Goal: Find specific page/section: Find specific page/section

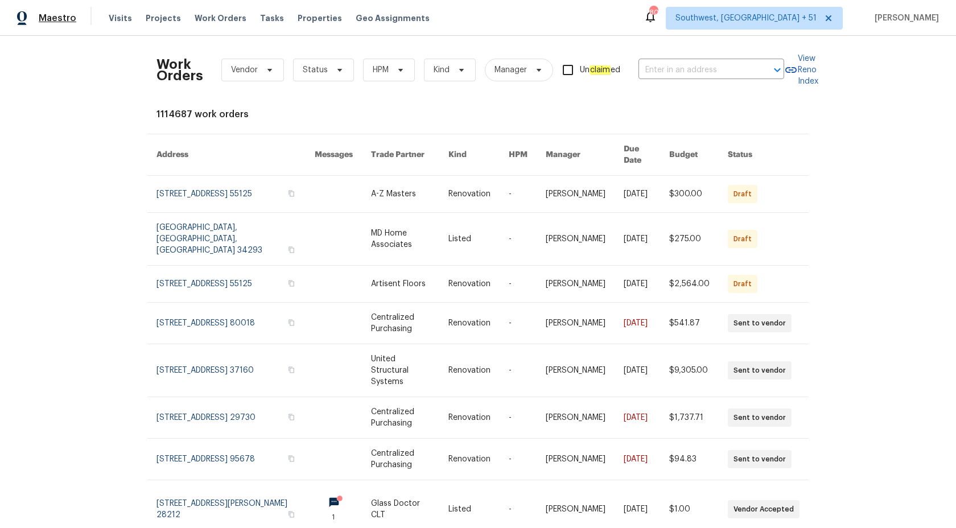
click at [46, 21] on span "Maestro" at bounding box center [58, 18] width 38 height 11
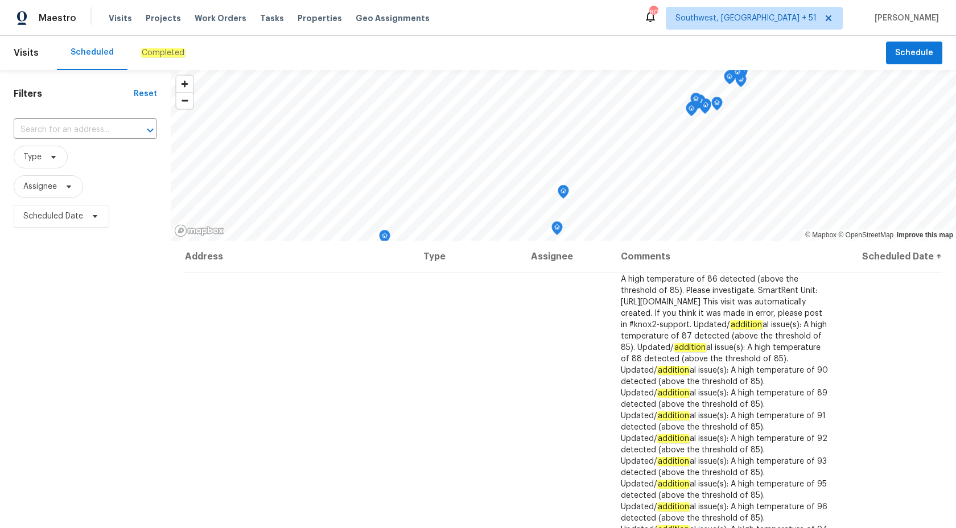
click at [153, 47] on div "Completed" at bounding box center [163, 52] width 44 height 11
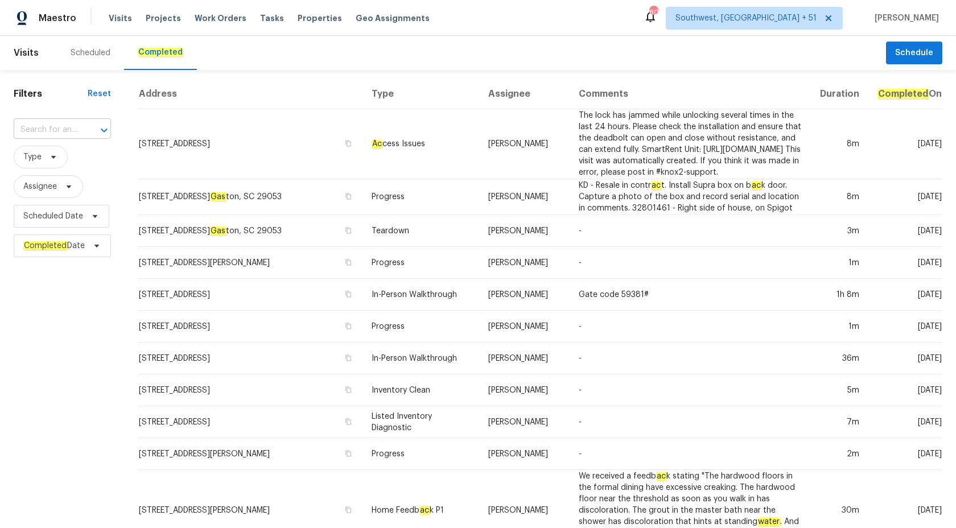
click at [43, 129] on input "text" at bounding box center [46, 130] width 65 height 18
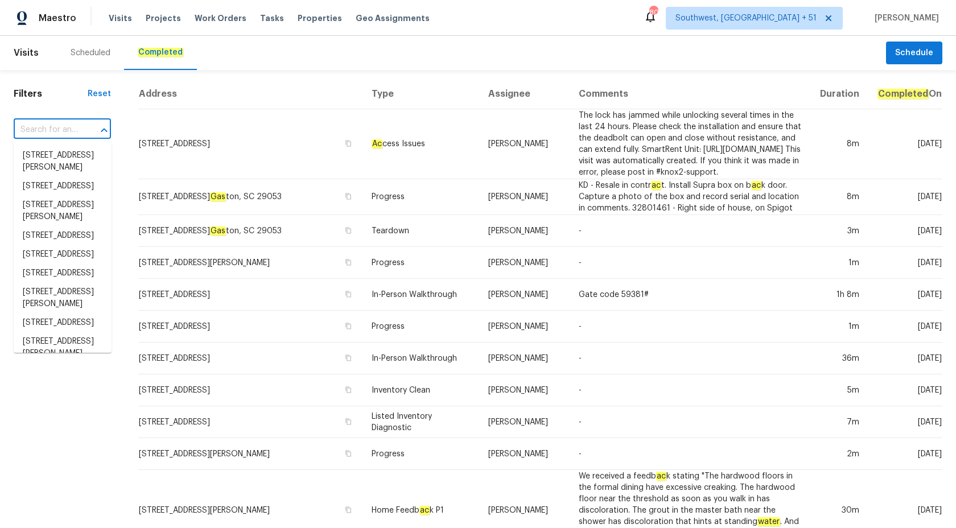
paste input "454 Naugatuck Dr, Jacksonville, FL 32225"
type input "454 Naugatuck Dr, Jacksonville, FL 32225"
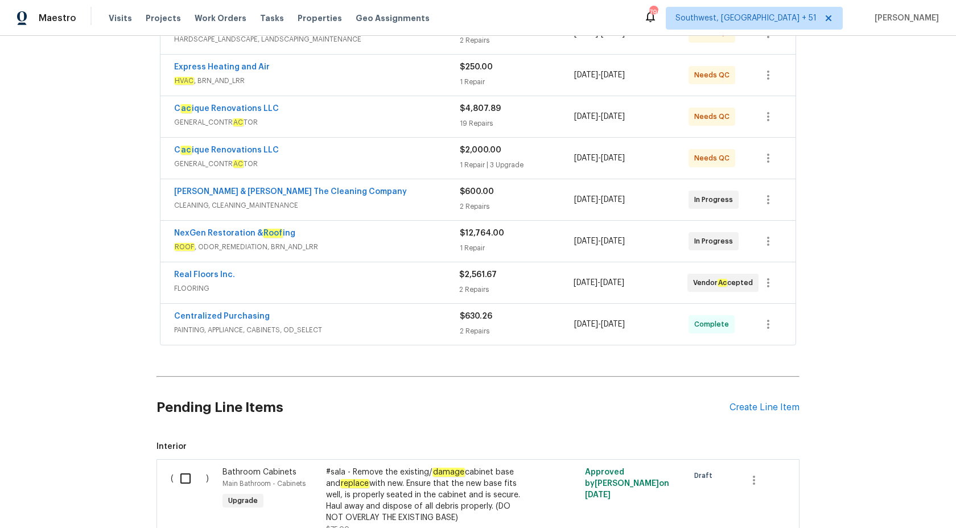
scroll to position [338, 0]
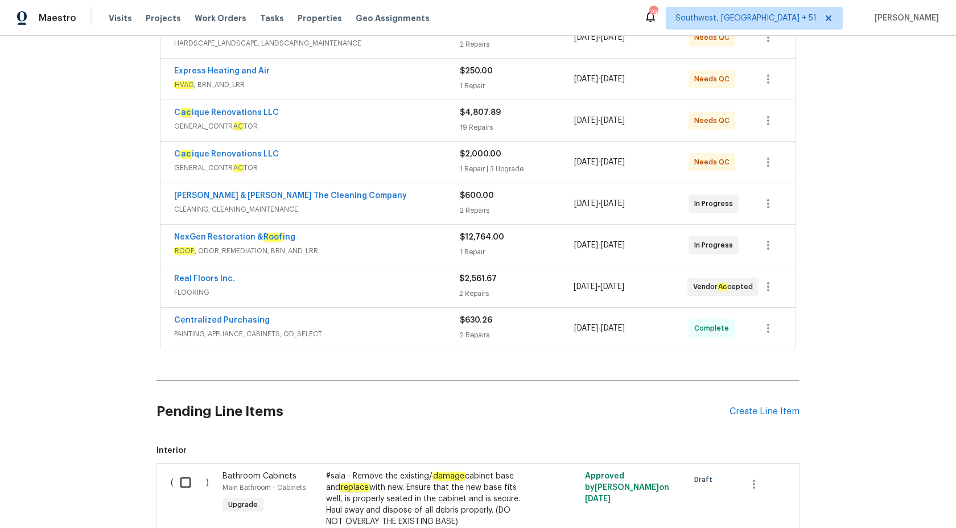
click at [360, 245] on span "ROOF , ODOR_REMEDIATION, BRN_AND_LRR" at bounding box center [317, 250] width 286 height 11
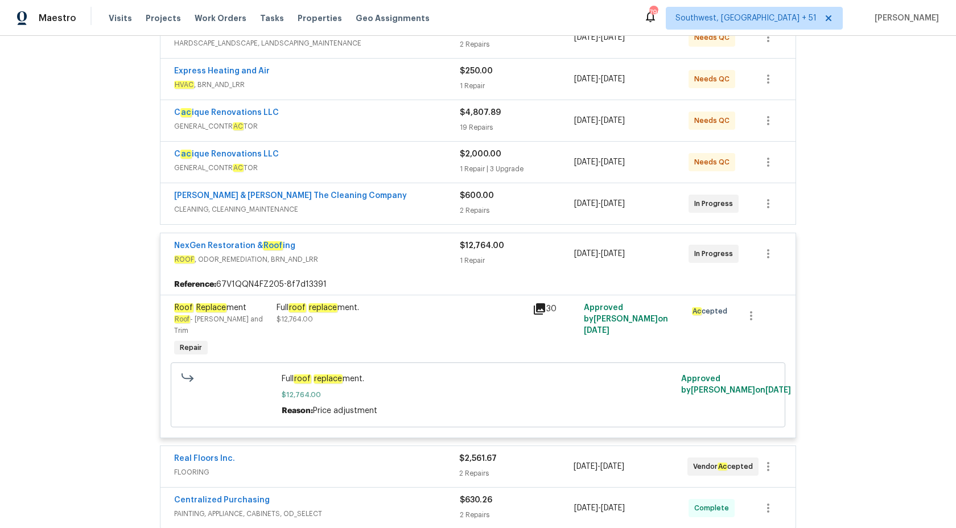
click at [393, 233] on div "NexGen Restoration & Roof ing ROOF , ODOR_REMEDIATION, BRN_AND_LRR $12,764.00 1…" at bounding box center [478, 253] width 635 height 41
click at [433, 233] on div "NexGen Restoration & Roof ing ROOF , ODOR_REMEDIATION, BRN_AND_LRR $12,764.00 1…" at bounding box center [478, 253] width 635 height 41
click at [415, 254] on span "ROOF , ODOR_REMEDIATION, BRN_AND_LRR" at bounding box center [317, 259] width 286 height 11
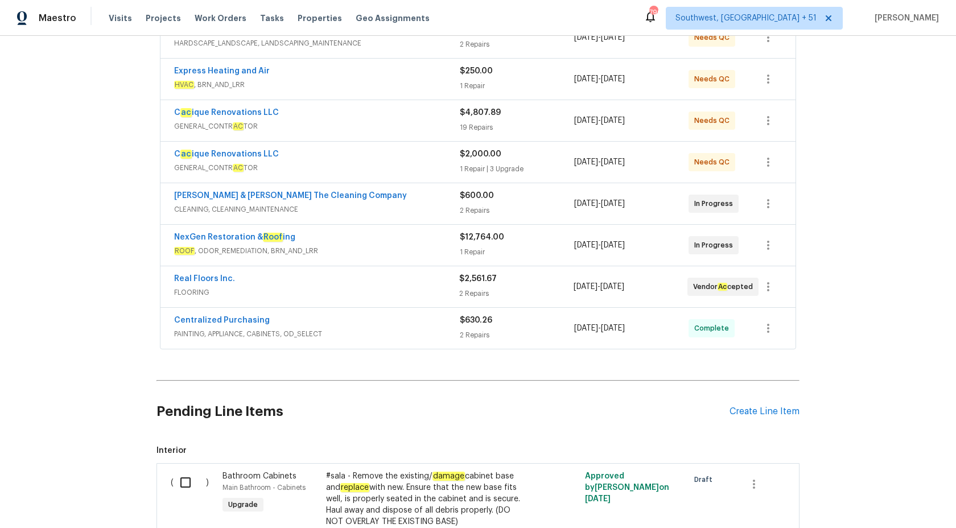
click at [425, 162] on span "GENERAL_CONTR AC TOR" at bounding box center [317, 167] width 286 height 11
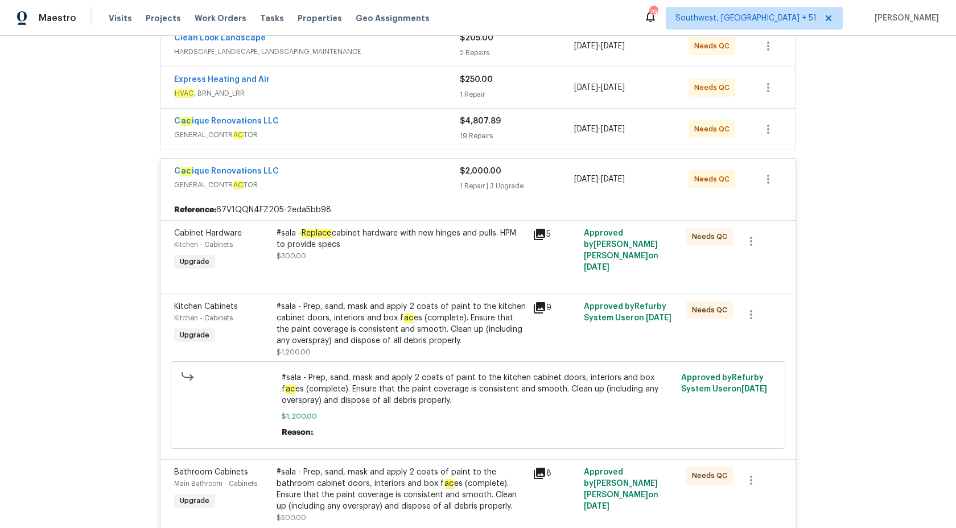
scroll to position [303, 0]
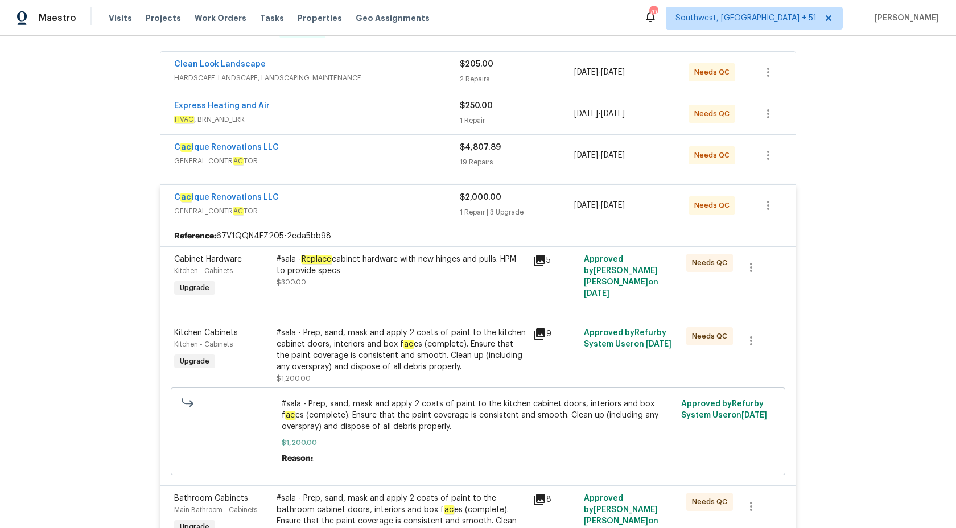
click at [466, 207] on div "1 Repair | 3 Upgrade" at bounding box center [517, 212] width 114 height 11
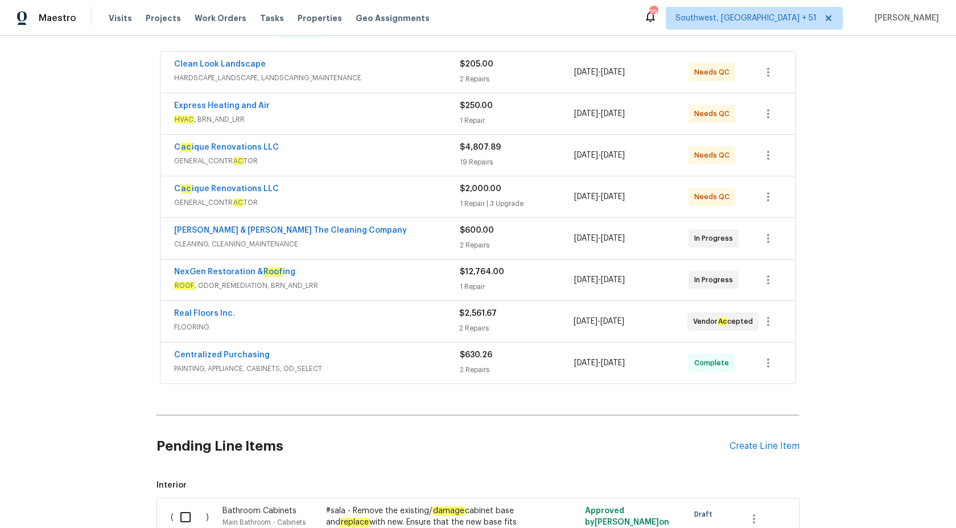
click at [408, 155] on span "GENERAL_CONTR AC TOR" at bounding box center [317, 160] width 286 height 11
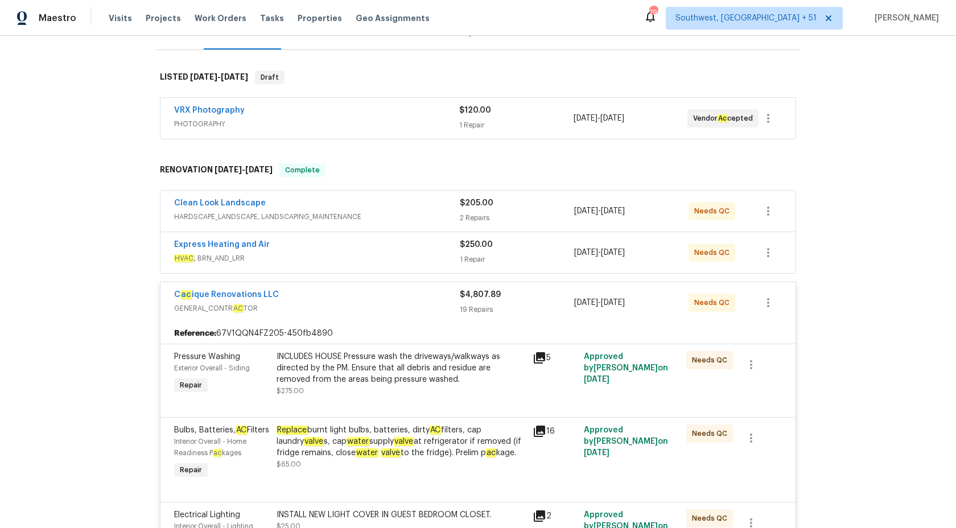
scroll to position [89, 0]
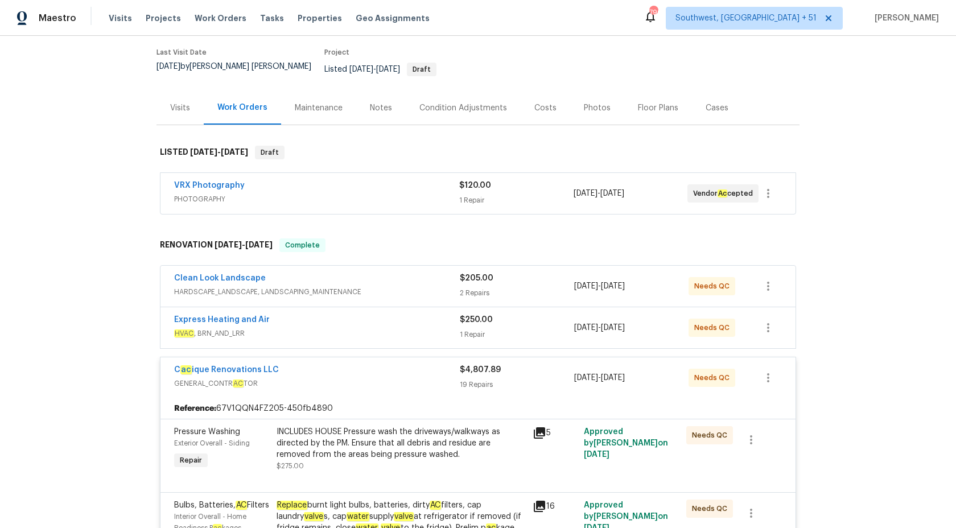
click at [479, 366] on span "$4,807.89" at bounding box center [480, 370] width 41 height 8
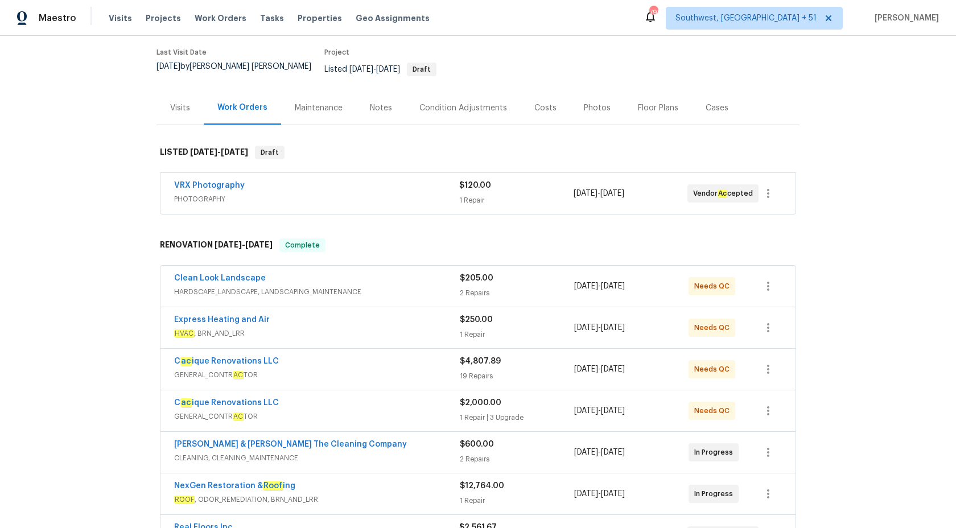
click at [420, 318] on div "Express Heating and Air" at bounding box center [317, 321] width 286 height 14
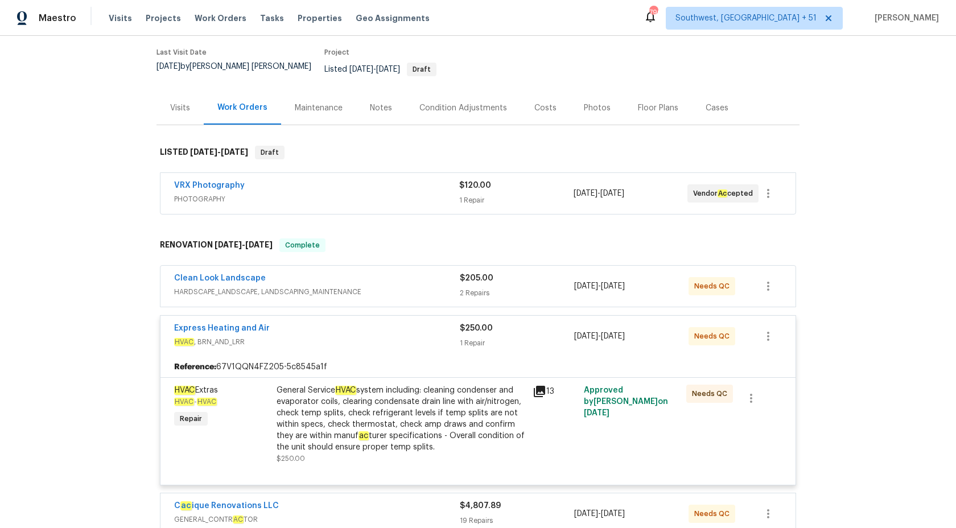
click at [422, 323] on div "Express Heating and Air" at bounding box center [317, 330] width 286 height 14
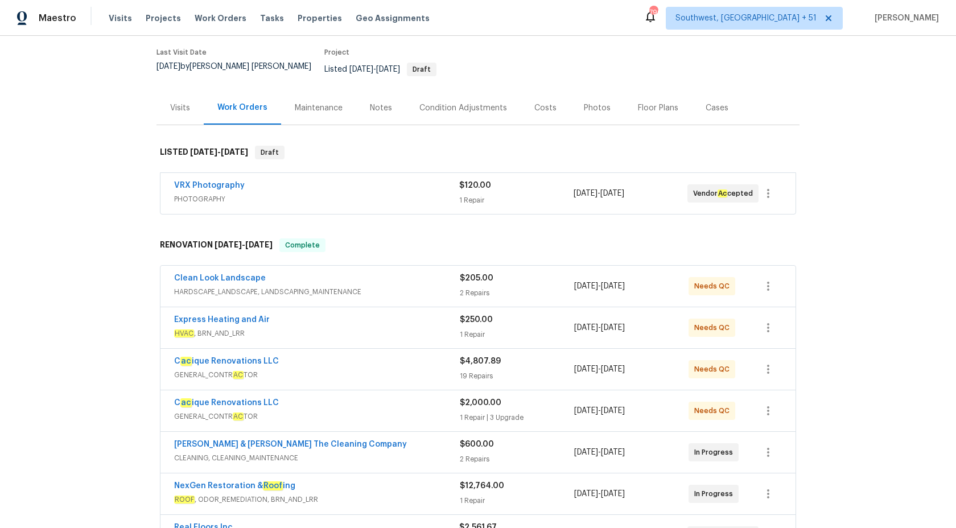
click at [458, 273] on div "Clean Look Landscape" at bounding box center [317, 280] width 286 height 14
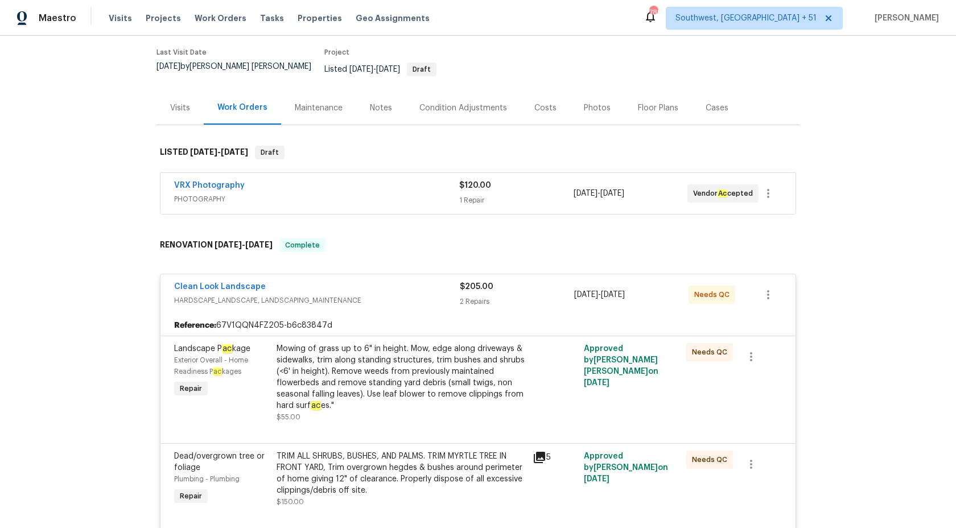
click at [455, 281] on div "Clean Look Landscape" at bounding box center [317, 288] width 286 height 14
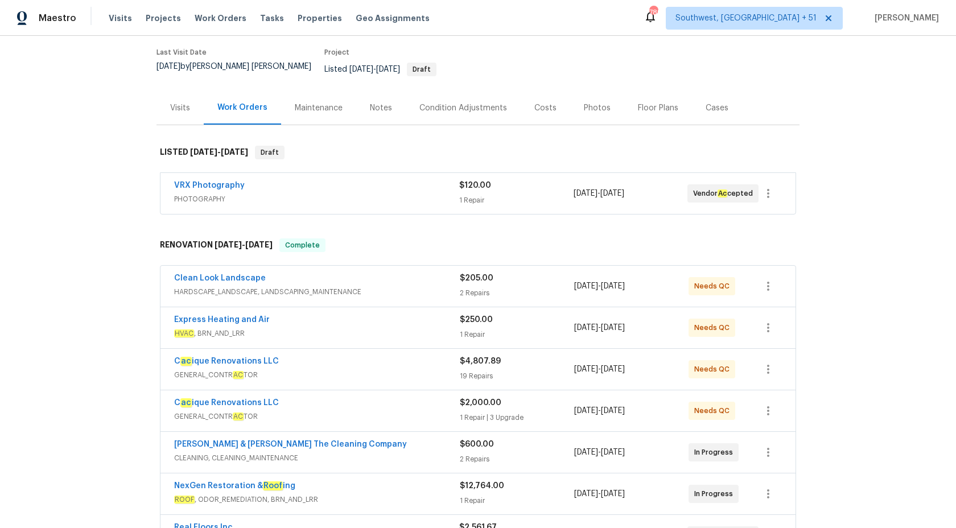
scroll to position [178, 0]
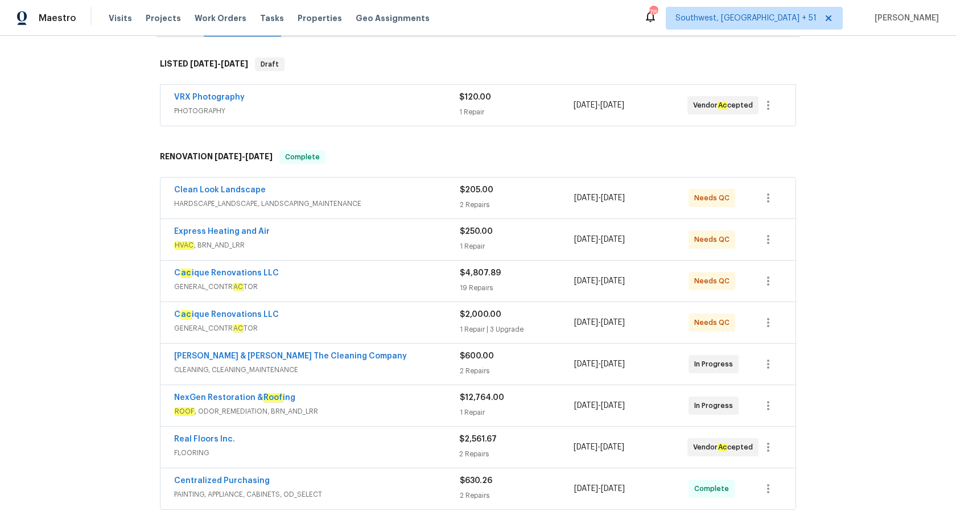
click at [447, 323] on span "GENERAL_CONTR AC TOR" at bounding box center [317, 328] width 286 height 11
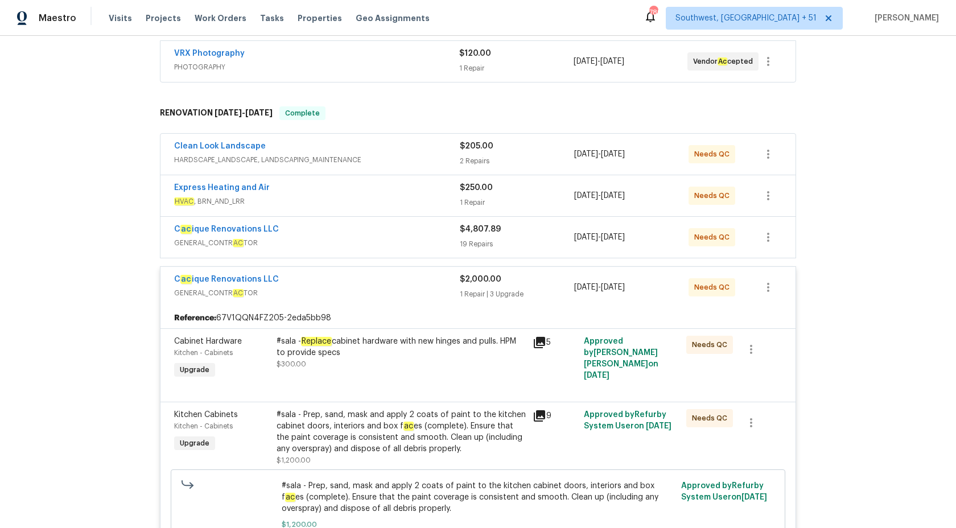
scroll to position [218, 0]
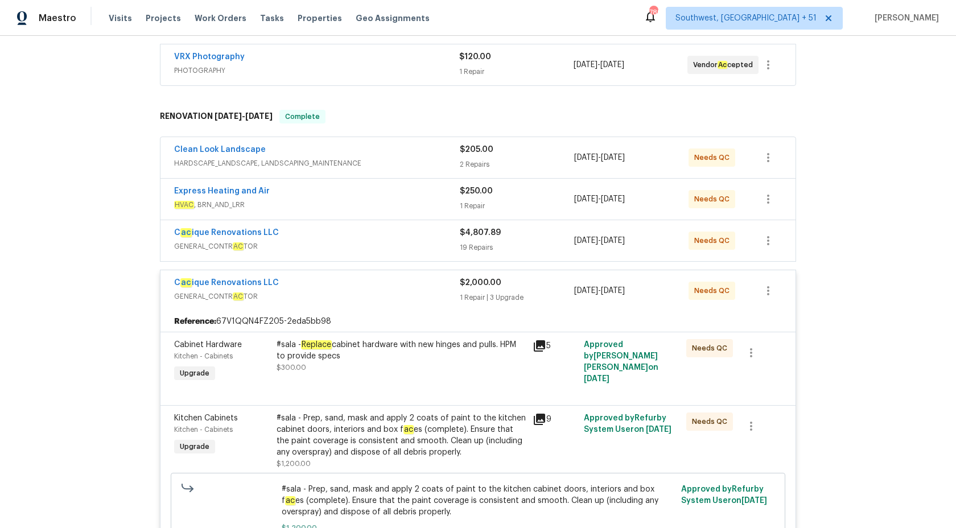
click at [483, 292] on div "1 Repair | 3 Upgrade" at bounding box center [517, 297] width 114 height 11
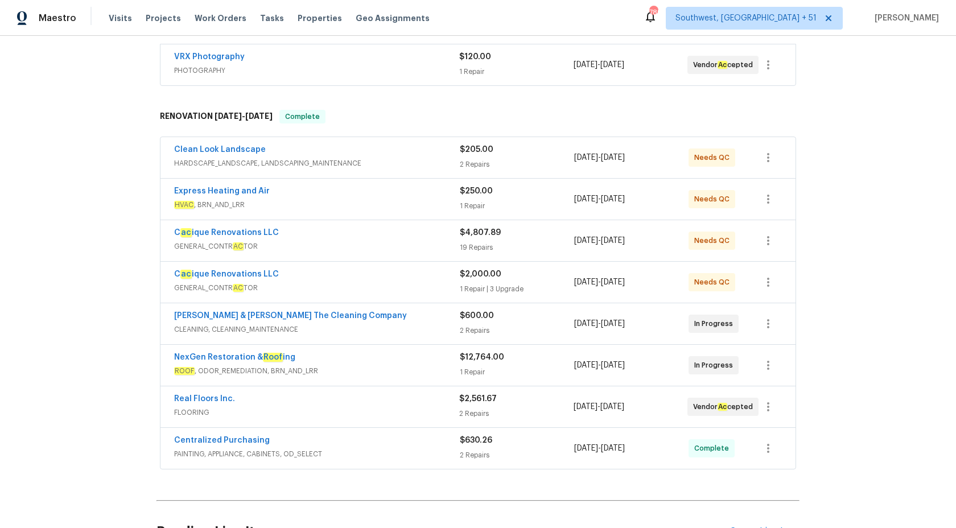
click at [447, 241] on span "GENERAL_CONTR AC TOR" at bounding box center [317, 246] width 286 height 11
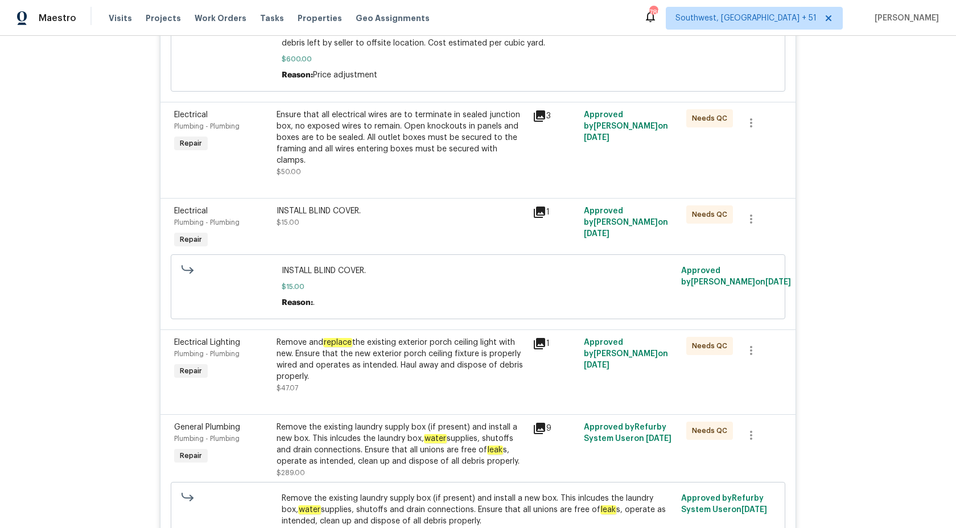
scroll to position [1778, 0]
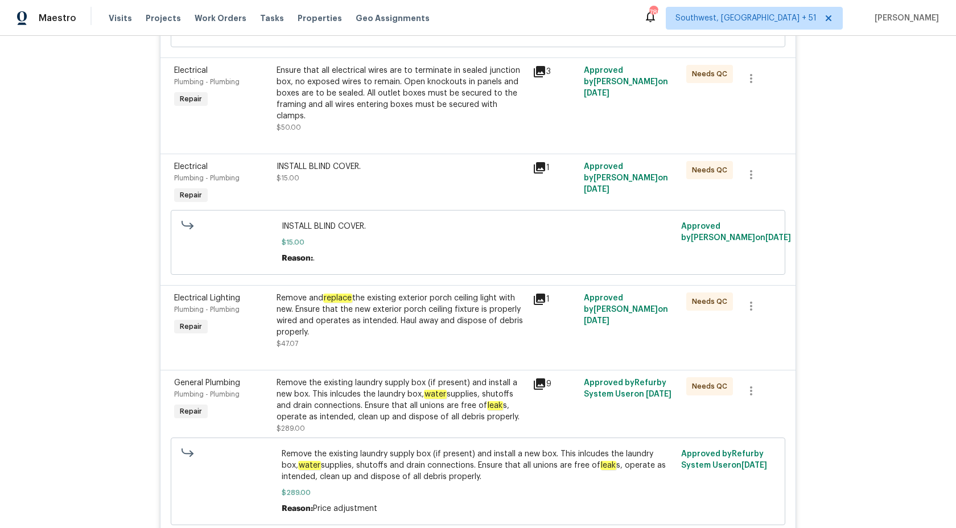
click at [360, 411] on div "Remove the existing laundry supply box (if present) and install a new box. This…" at bounding box center [401, 400] width 249 height 46
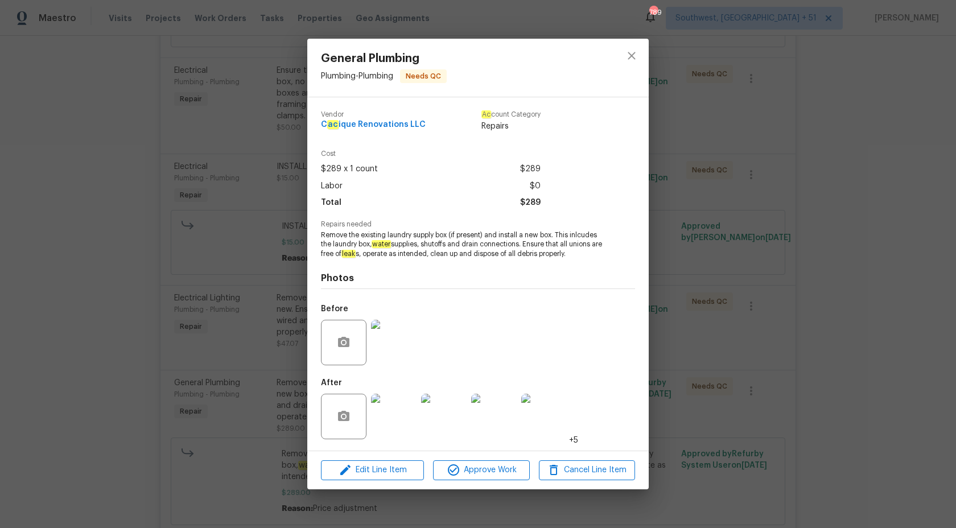
click at [835, 374] on div "General Plumbing Plumbing - Plumbing Needs QC Vendor C ac ique Renovations LLC …" at bounding box center [478, 264] width 956 height 528
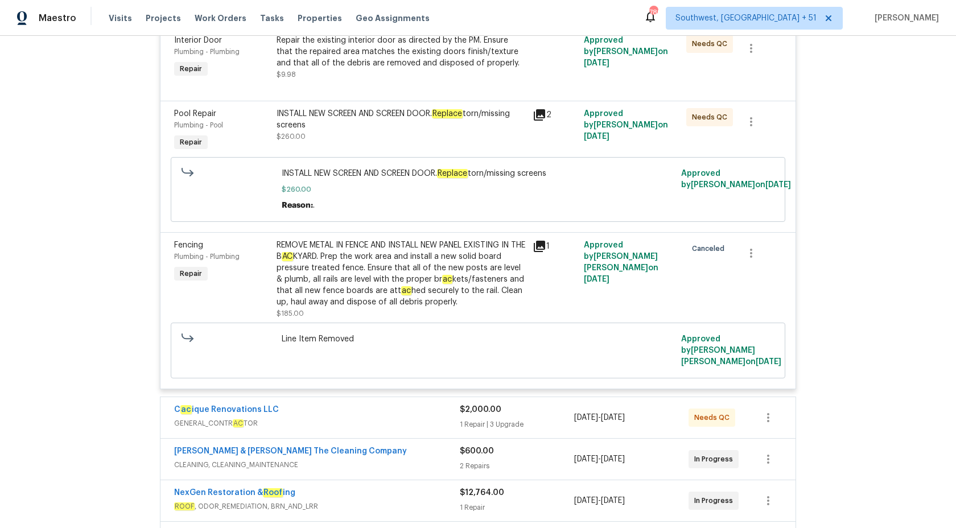
scroll to position [2167, 0]
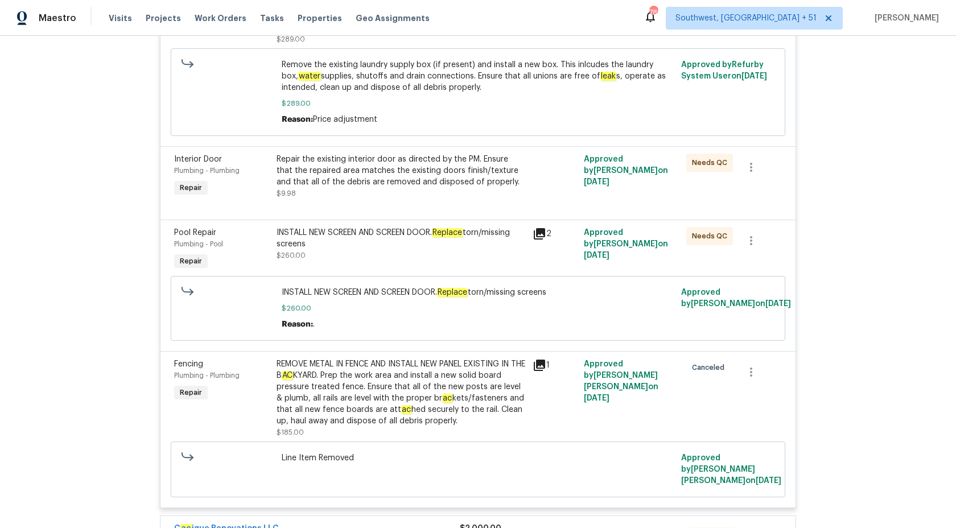
click at [391, 245] on div "INSTALL NEW SCREEN AND SCREEN DOOR. Replace torn/missing screens" at bounding box center [401, 238] width 249 height 23
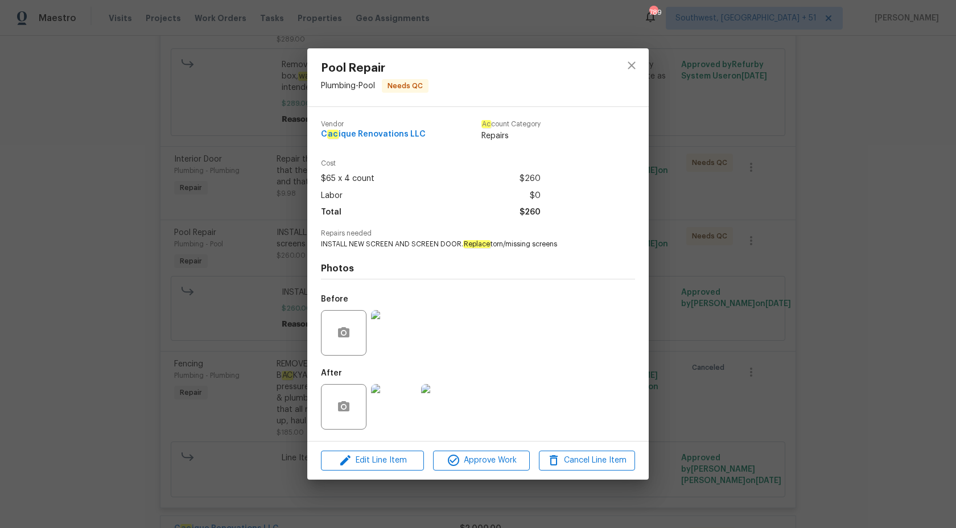
click at [821, 308] on div "Pool Repair Plumbing - Pool Needs QC Vendor C ac ique Renovations LLC Ac count …" at bounding box center [478, 264] width 956 height 528
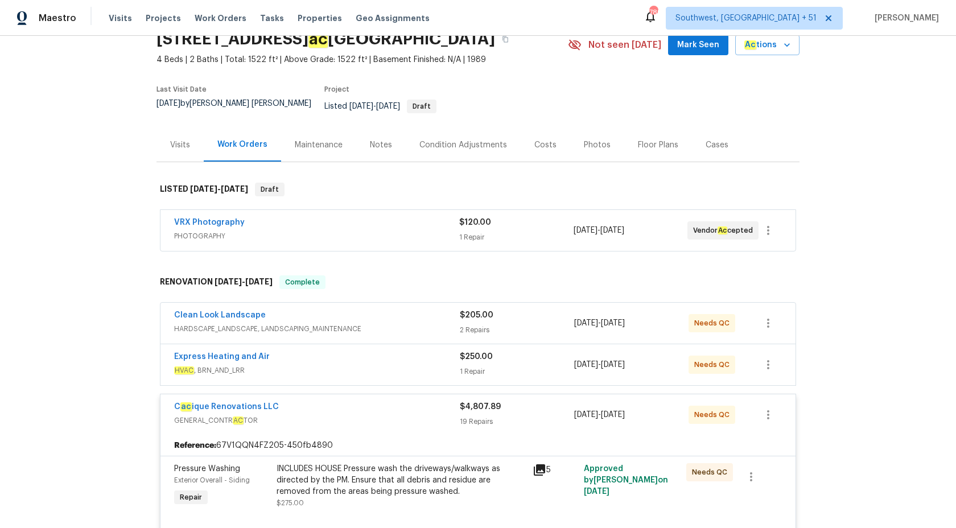
scroll to position [0, 0]
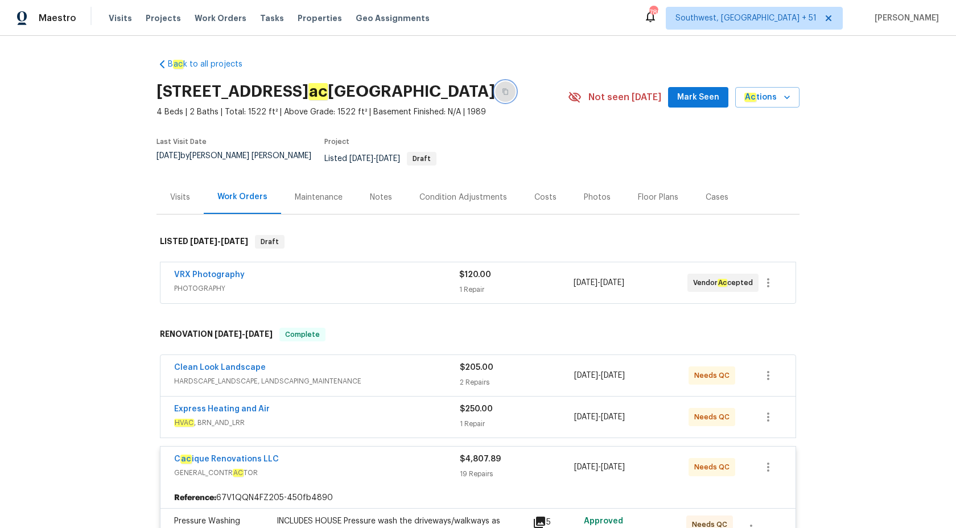
click at [502, 94] on icon "button" at bounding box center [505, 91] width 7 height 7
click at [66, 14] on span "Maestro" at bounding box center [58, 18] width 38 height 11
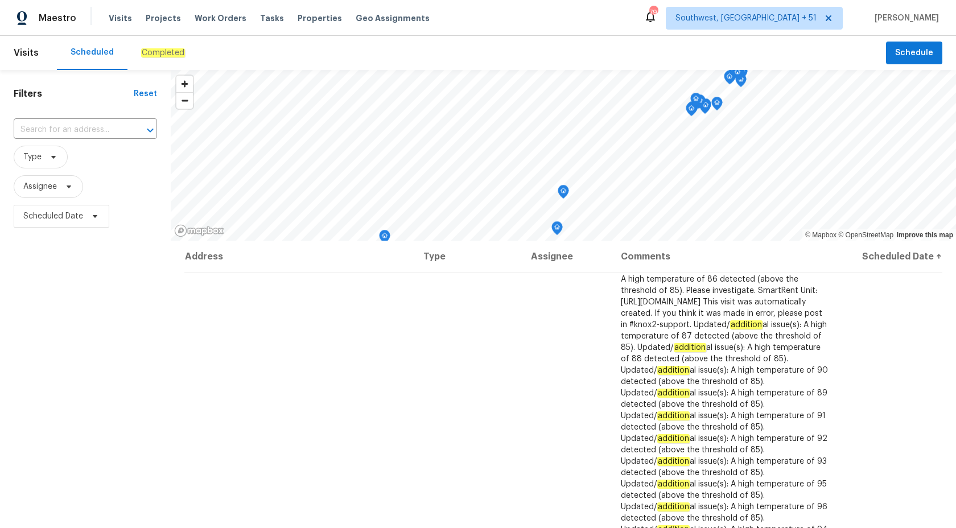
click at [162, 48] on em "Completed" at bounding box center [163, 52] width 44 height 9
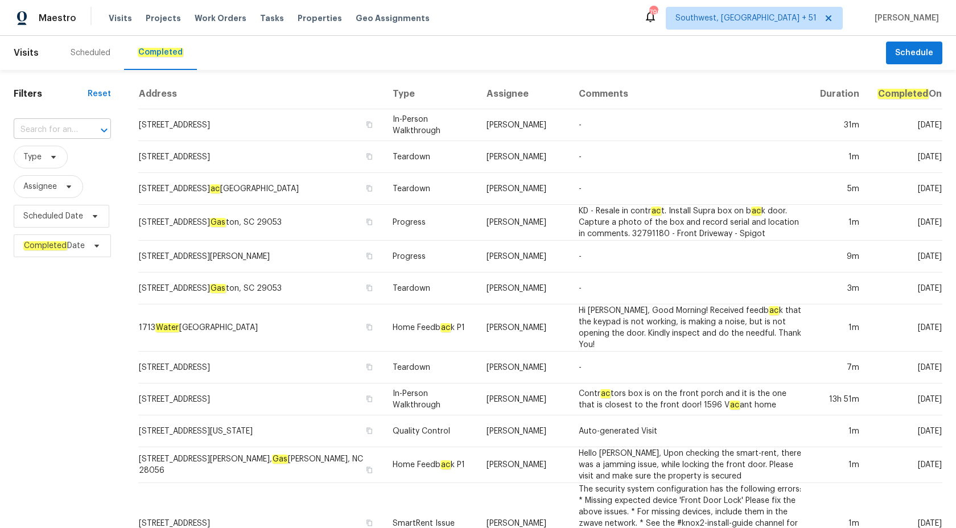
click at [42, 130] on input "text" at bounding box center [46, 130] width 65 height 18
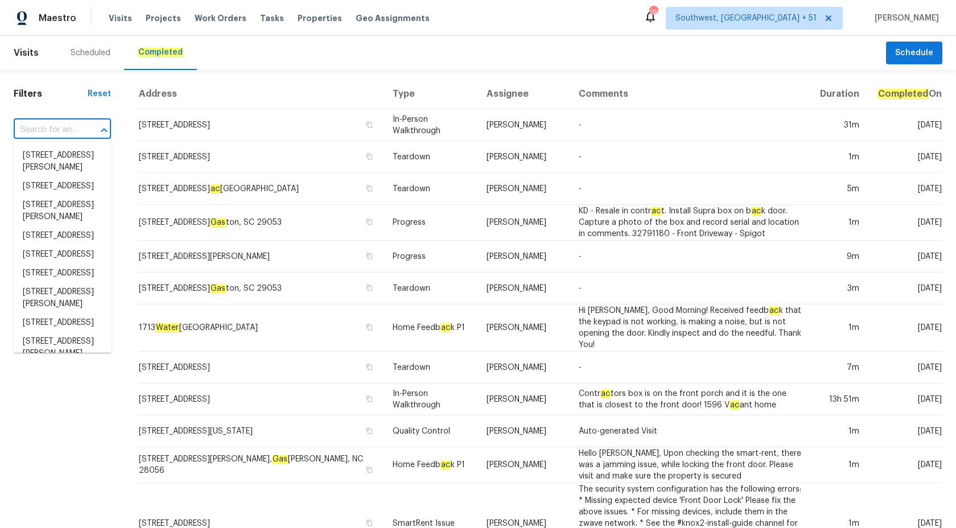
paste input "1376 Cornwall Rd Decatur, GA 30032"
type input "1376 Cornwall Rd Decatur, GA 30032"
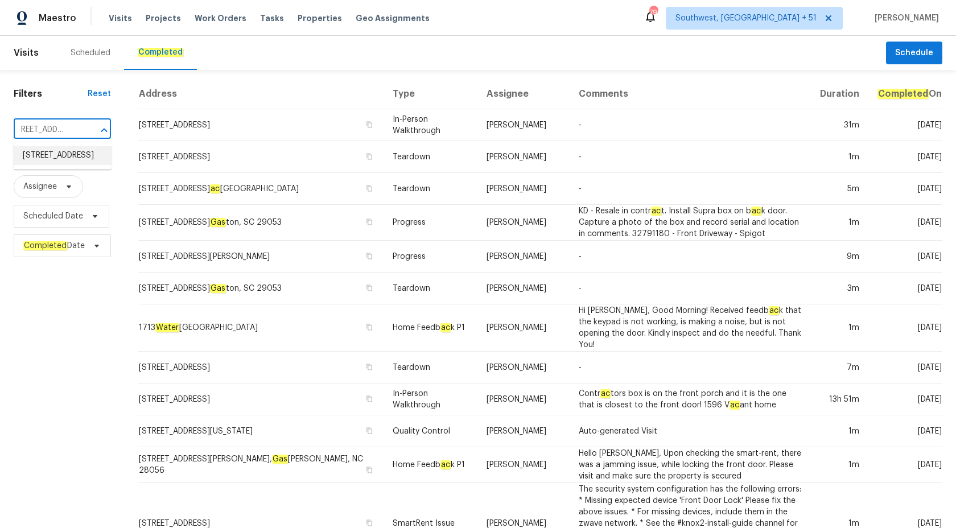
click at [51, 158] on li "1376 Cornwall Rd, Decatur, GA 30032" at bounding box center [63, 155] width 98 height 19
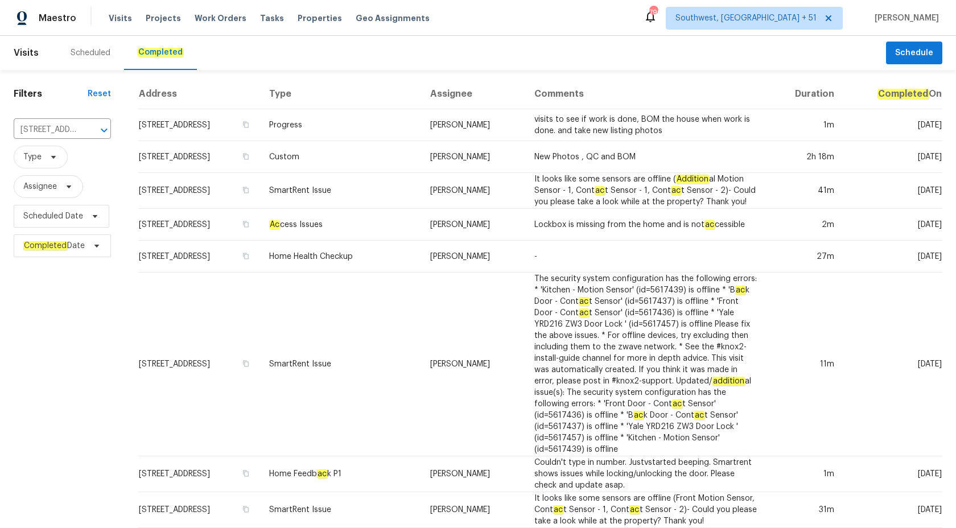
click at [488, 192] on td "[PERSON_NAME]" at bounding box center [473, 191] width 104 height 36
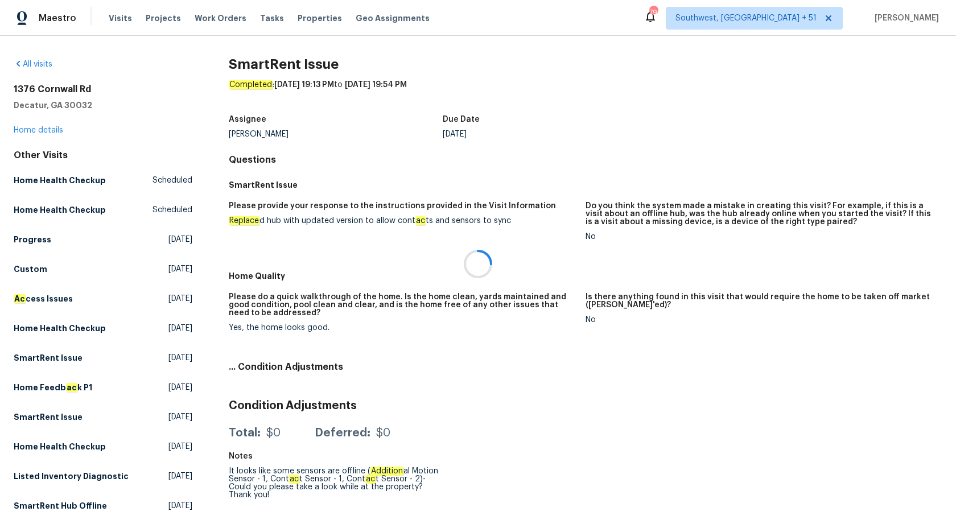
click at [19, 130] on div at bounding box center [478, 264] width 956 height 528
click at [39, 130] on link "Home details" at bounding box center [39, 130] width 50 height 8
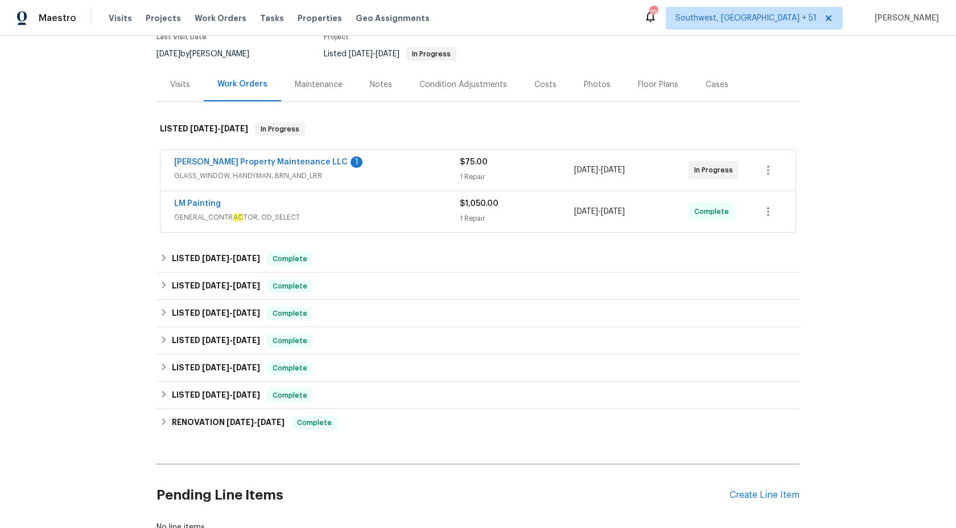
scroll to position [170, 0]
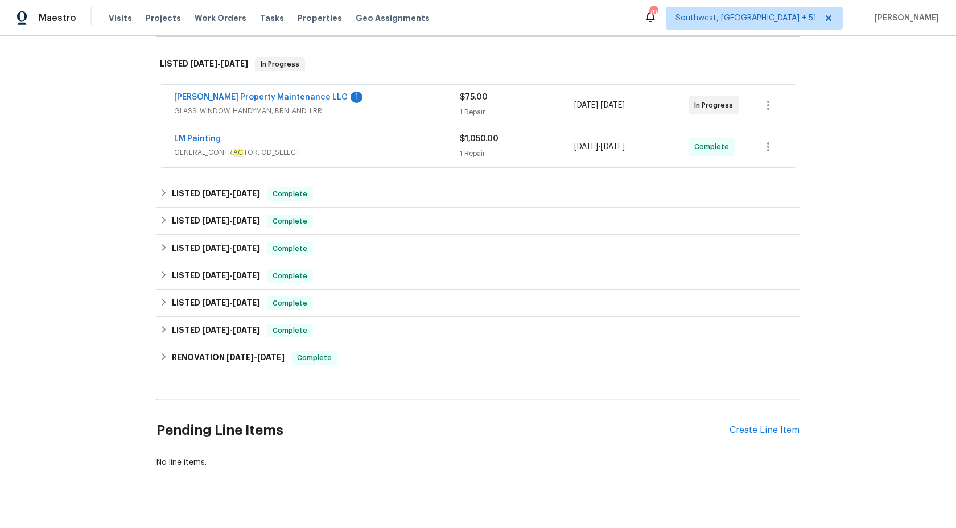
click at [437, 149] on span "GENERAL_CONTR AC TOR, OD_SELECT" at bounding box center [317, 152] width 286 height 11
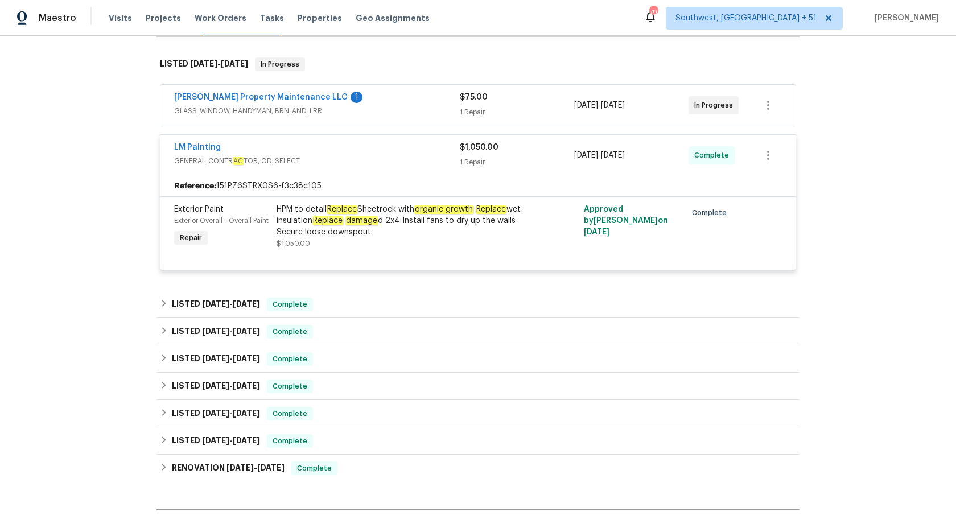
click at [437, 149] on div "LM Painting" at bounding box center [317, 149] width 286 height 14
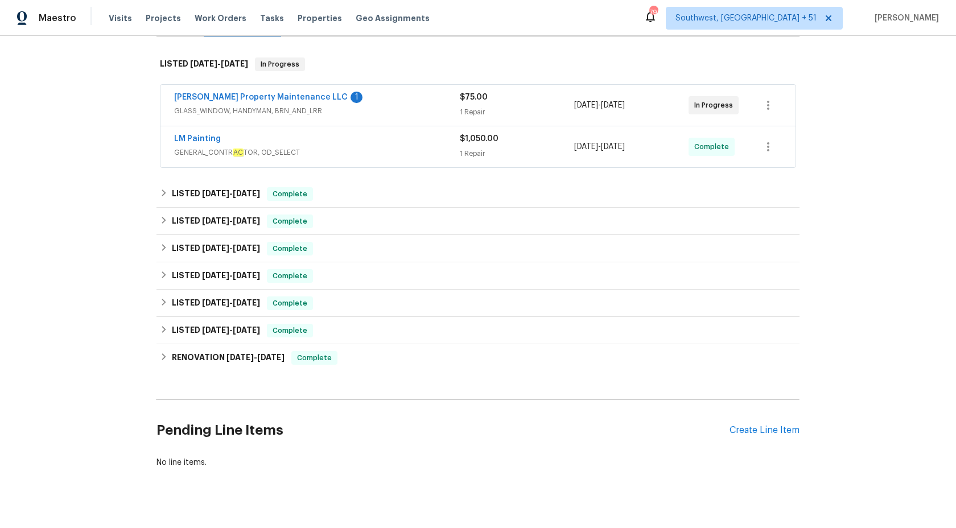
click at [415, 147] on span "GENERAL_CONTR AC TOR, OD_SELECT" at bounding box center [317, 152] width 286 height 11
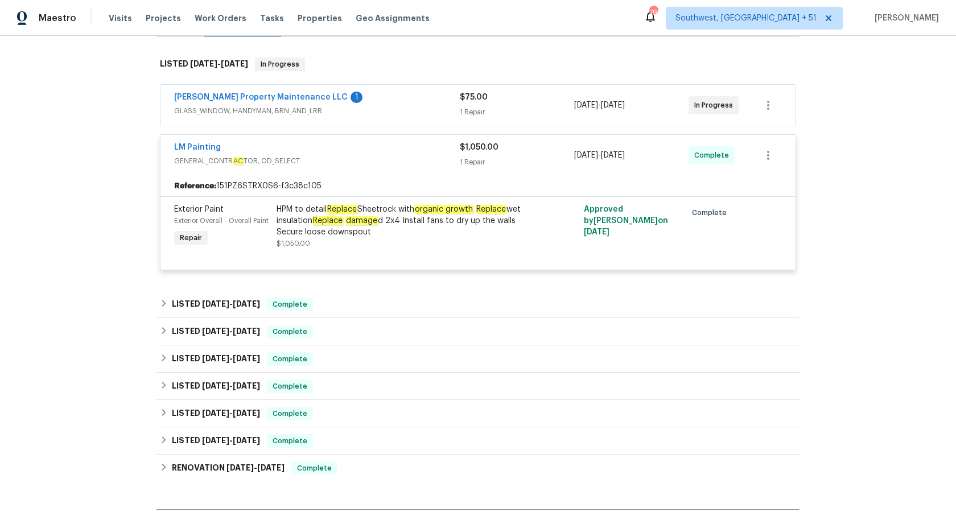
click at [446, 221] on div "HPM to detail Replace Sheetrock with organic growth Replace wet insulation Repl…" at bounding box center [401, 221] width 249 height 34
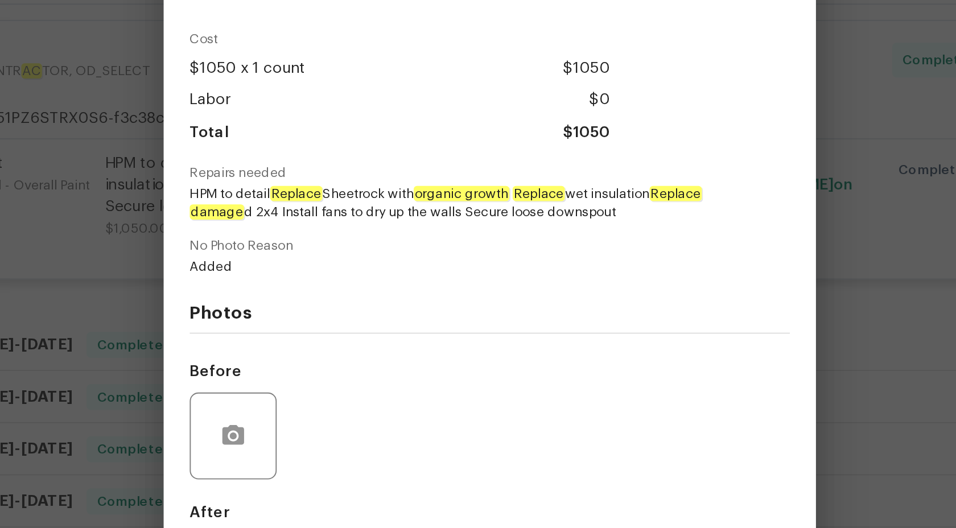
click at [553, 227] on span "HPM to detail Replace Sheetrock with organic growth Replace wet insulation Repl…" at bounding box center [462, 230] width 283 height 19
click at [571, 282] on h4 "Photos" at bounding box center [478, 287] width 314 height 11
drag, startPoint x: 364, startPoint y: 225, endPoint x: 532, endPoint y: 225, distance: 167.3
click at [532, 225] on span "HPM to detail Replace Sheetrock with organic growth Replace wet insulation Repl…" at bounding box center [462, 230] width 283 height 19
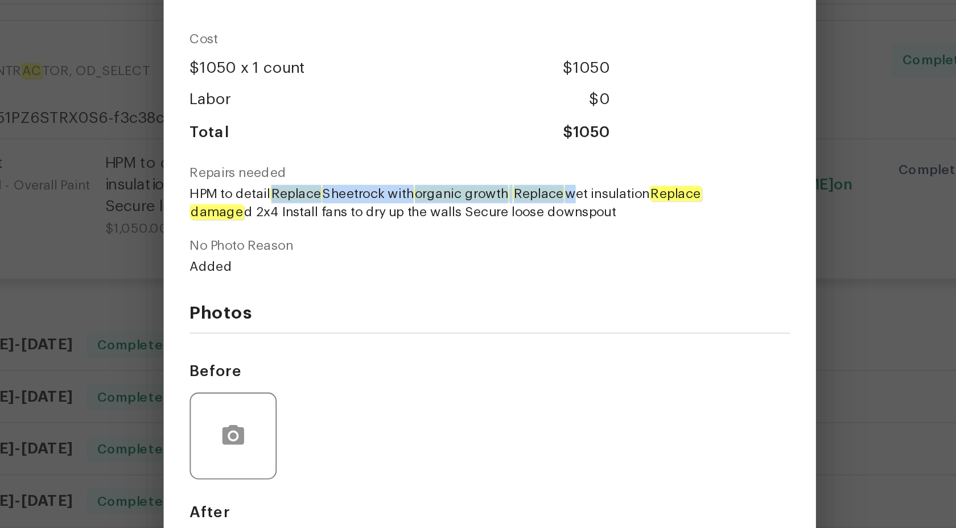
copy span "Replace Sheetrock with organic growth Replace"
drag, startPoint x: 524, startPoint y: 226, endPoint x: 367, endPoint y: 224, distance: 156.5
click at [367, 224] on span "HPM to detail Replace Sheetrock with organic growth Replace wet insulation Repl…" at bounding box center [462, 230] width 283 height 19
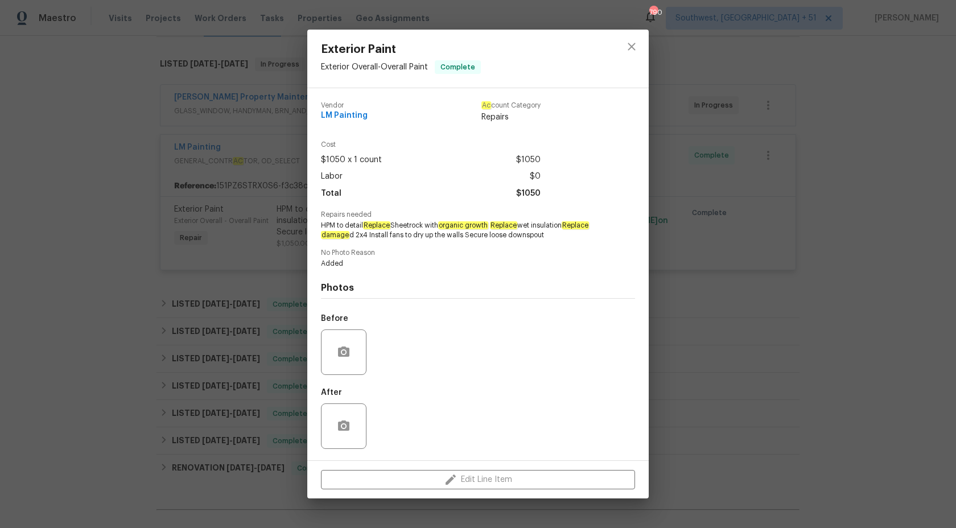
click at [933, 106] on div "Exterior Paint Exterior Overall - Overall Paint Complete Vendor LM Painting Ac …" at bounding box center [478, 264] width 956 height 528
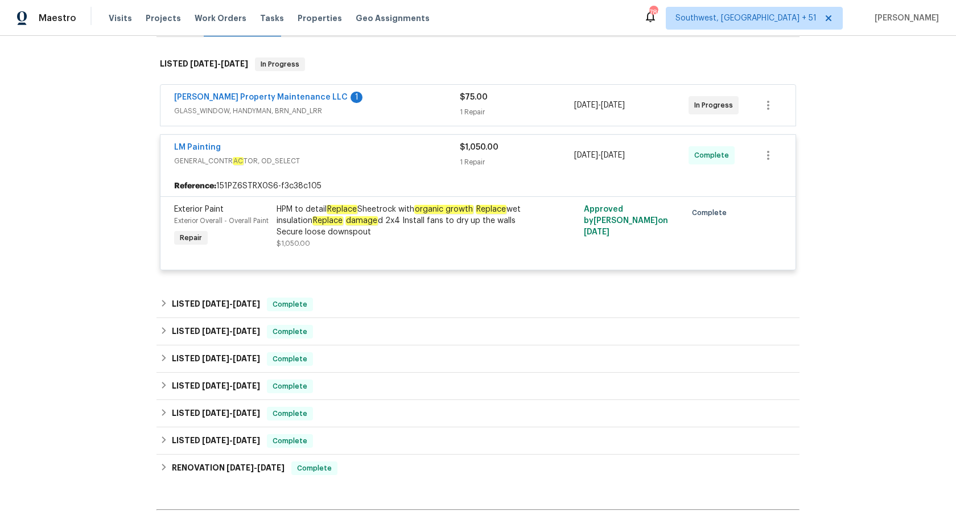
click at [437, 220] on div "HPM to detail Replace Sheetrock with organic growth Replace wet insulation Repl…" at bounding box center [401, 221] width 249 height 34
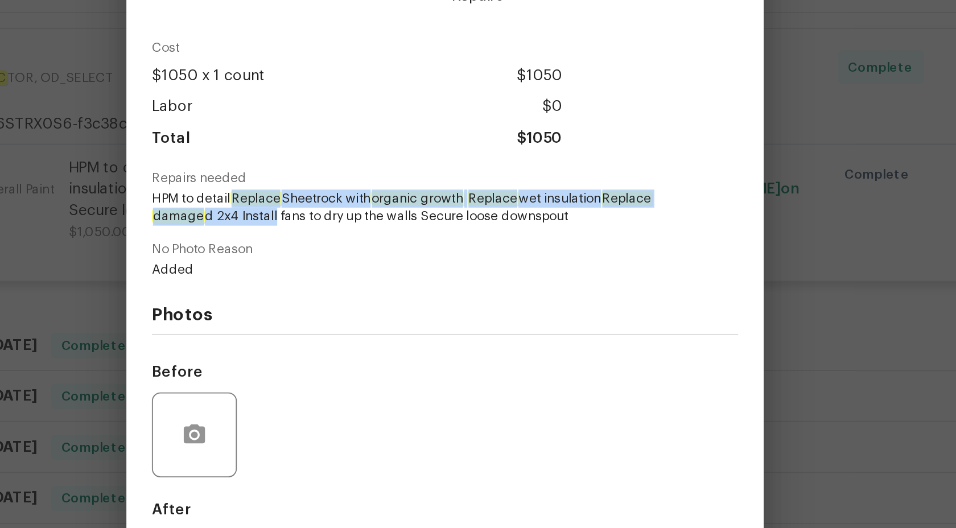
drag, startPoint x: 366, startPoint y: 225, endPoint x: 386, endPoint y: 236, distance: 23.4
click at [386, 236] on span "HPM to detail Replace Sheetrock with organic growth Replace wet insulation Repl…" at bounding box center [462, 230] width 283 height 19
copy span "Replace Sheetrock with organic growth Replace wet insulation Replace damage d 2…"
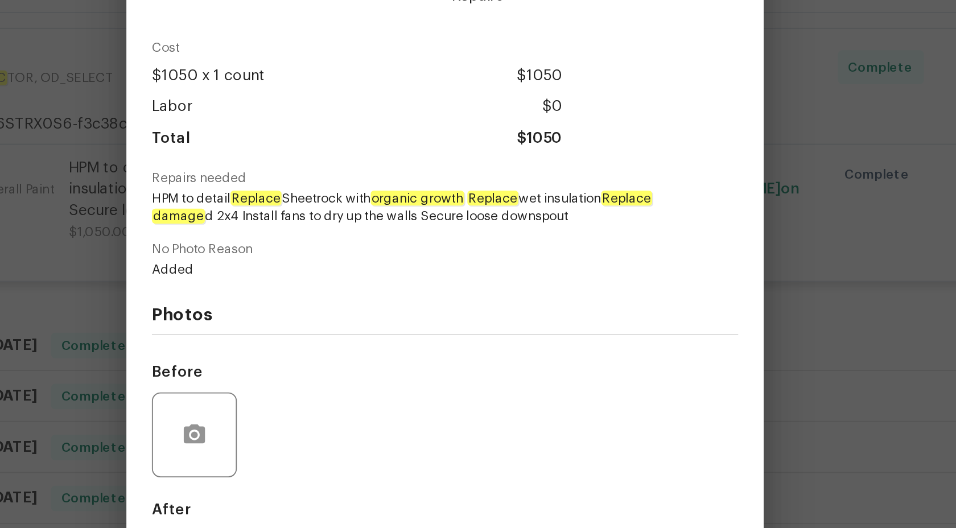
click at [752, 234] on div "Exterior Paint Exterior Overall - Overall Paint Complete Vendor LM Painting Ac …" at bounding box center [478, 264] width 956 height 528
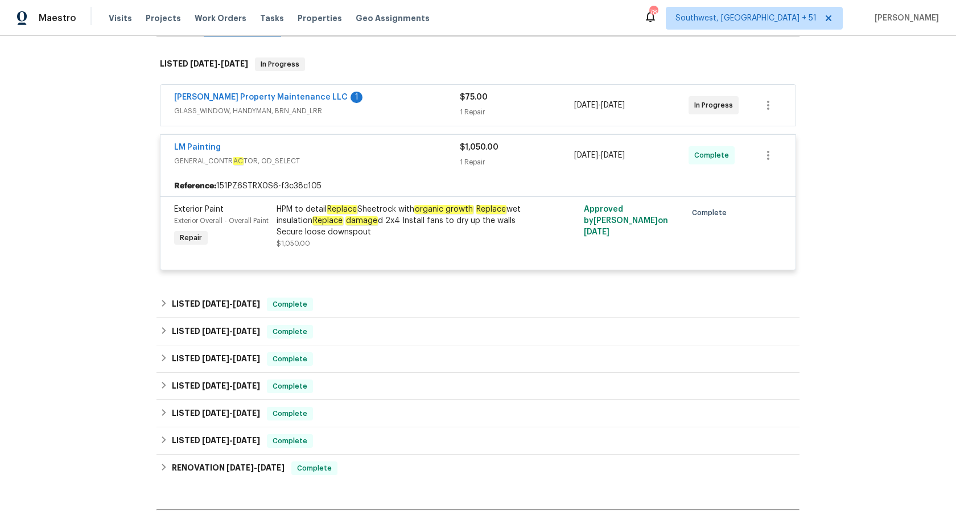
click at [461, 175] on div "LM Painting GENERAL_CONTR AC TOR, OD_SELECT $1,050.00 1 Repair 8/29/2025 - 9/1/…" at bounding box center [478, 155] width 635 height 41
click at [464, 205] on em "organic growth" at bounding box center [443, 209] width 59 height 9
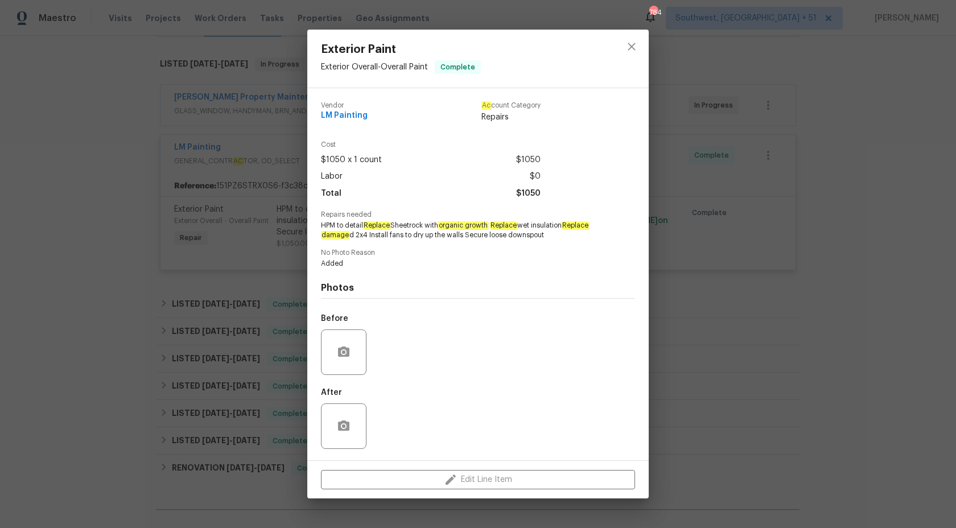
click at [956, 137] on div "Exterior Paint Exterior Overall - Overall Paint Complete Vendor LM Painting Ac …" at bounding box center [478, 264] width 956 height 528
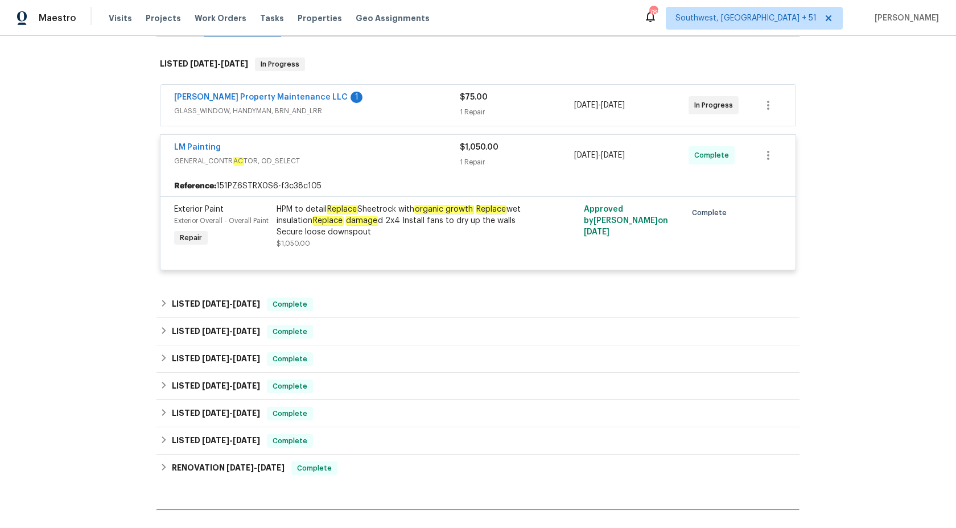
click at [456, 138] on div "LM Painting GENERAL_CONTR AC TOR, OD_SELECT $1,050.00 1 Repair 8/29/2025 - 9/1/…" at bounding box center [478, 155] width 635 height 41
click at [460, 162] on div "1 Repair" at bounding box center [517, 162] width 114 height 11
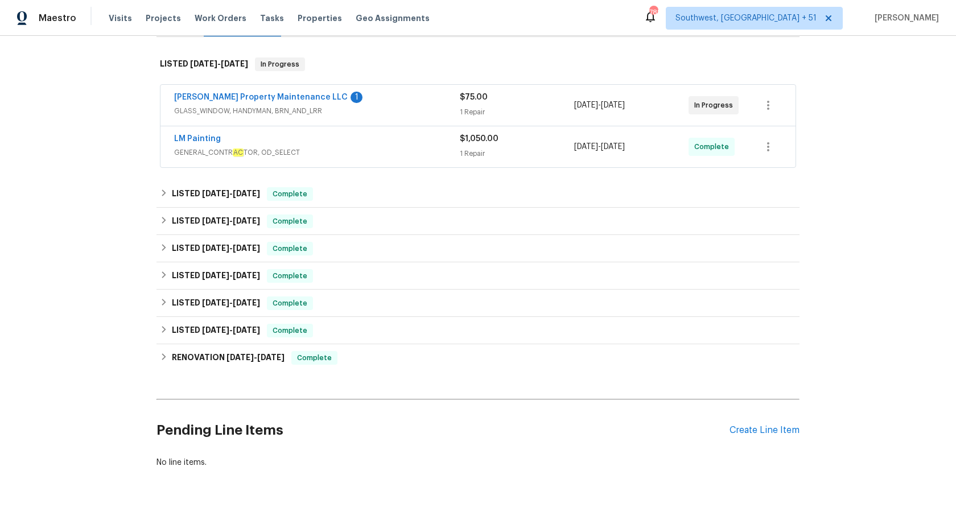
click at [436, 107] on span "GLASS_WINDOW, HANDYMAN, BRN_AND_LRR" at bounding box center [317, 110] width 286 height 11
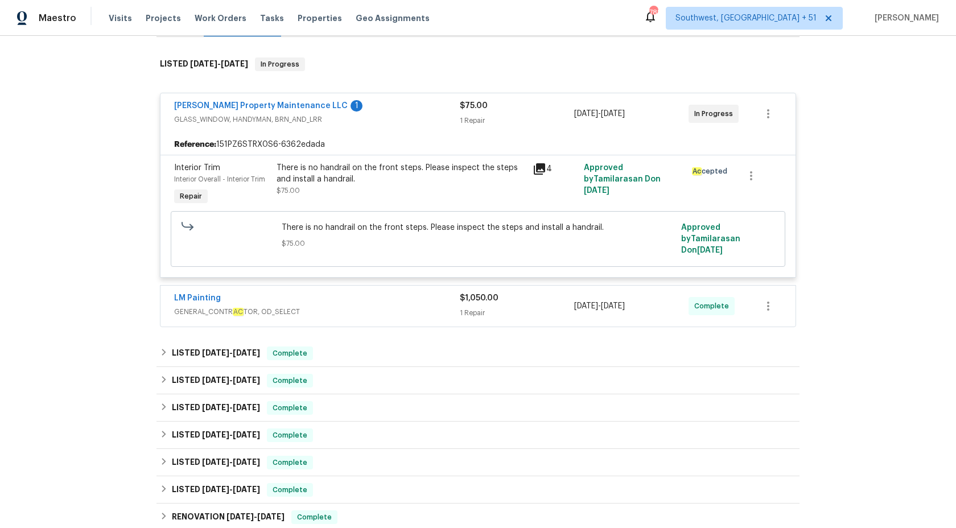
click at [439, 136] on div "Reference: 151PZ6STRX0S6-6362edada" at bounding box center [478, 144] width 635 height 20
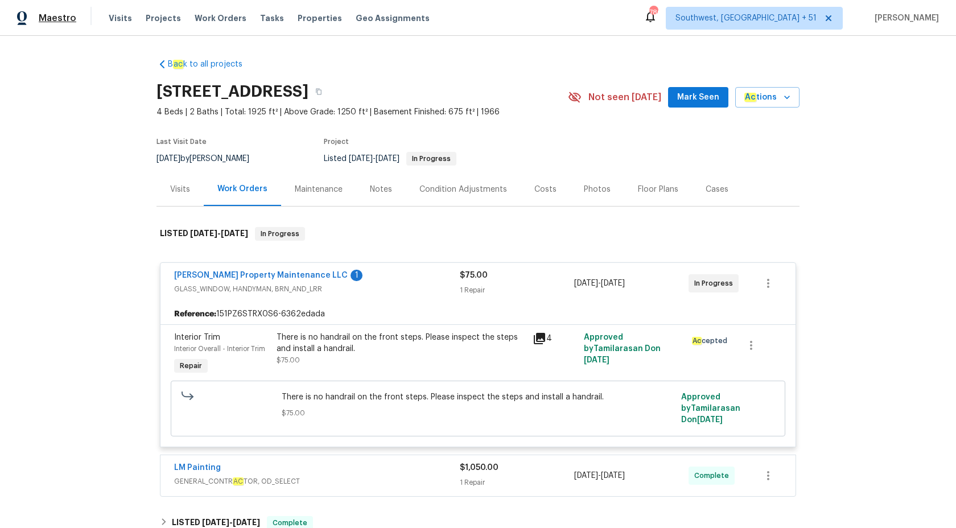
click at [65, 22] on span "Maestro" at bounding box center [58, 18] width 38 height 11
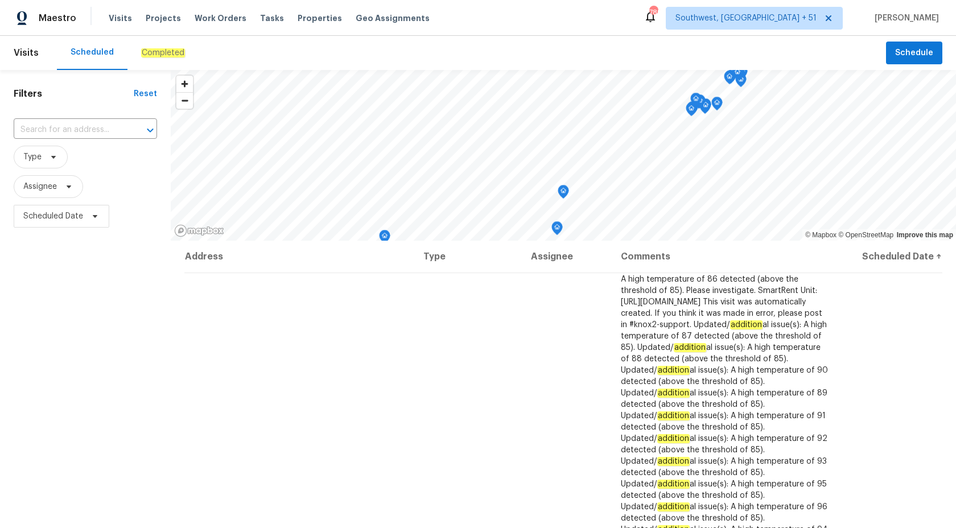
click at [146, 51] on em "Completed" at bounding box center [163, 52] width 44 height 9
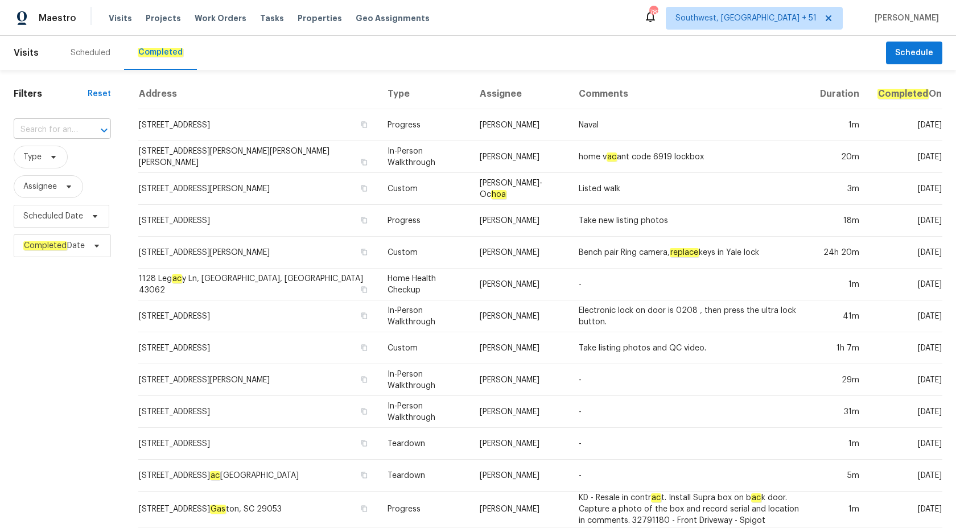
click at [58, 134] on input "text" at bounding box center [46, 130] width 65 height 18
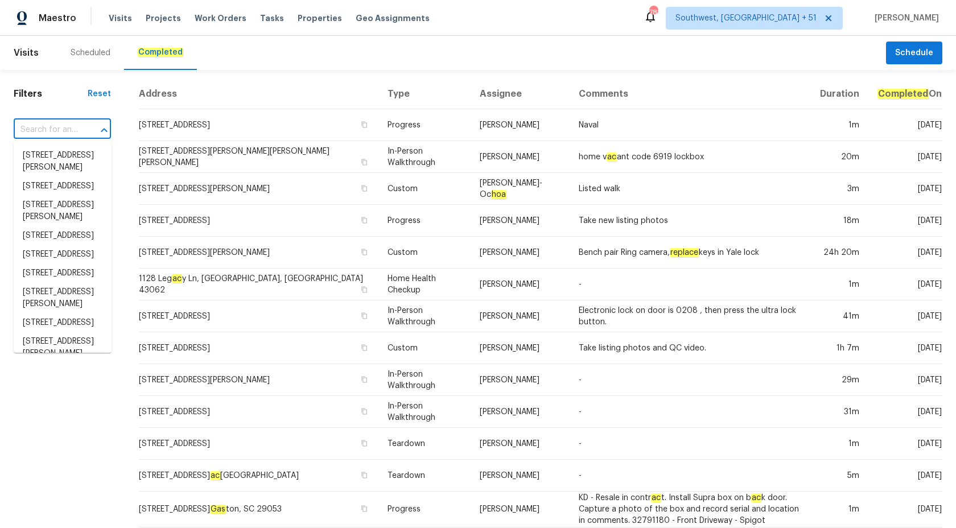
paste input "[STREET_ADDRESS]"
type input "[STREET_ADDRESS]"
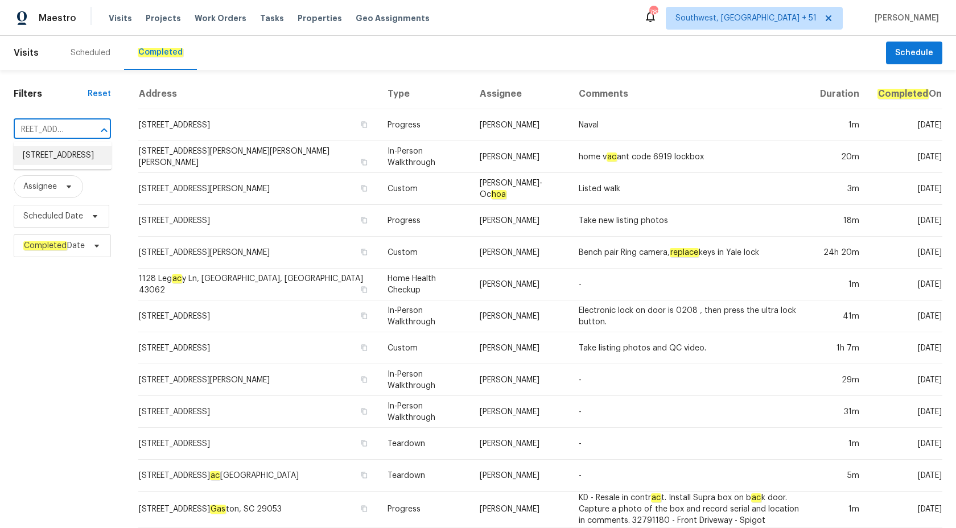
click at [28, 165] on li "[STREET_ADDRESS]" at bounding box center [63, 155] width 98 height 19
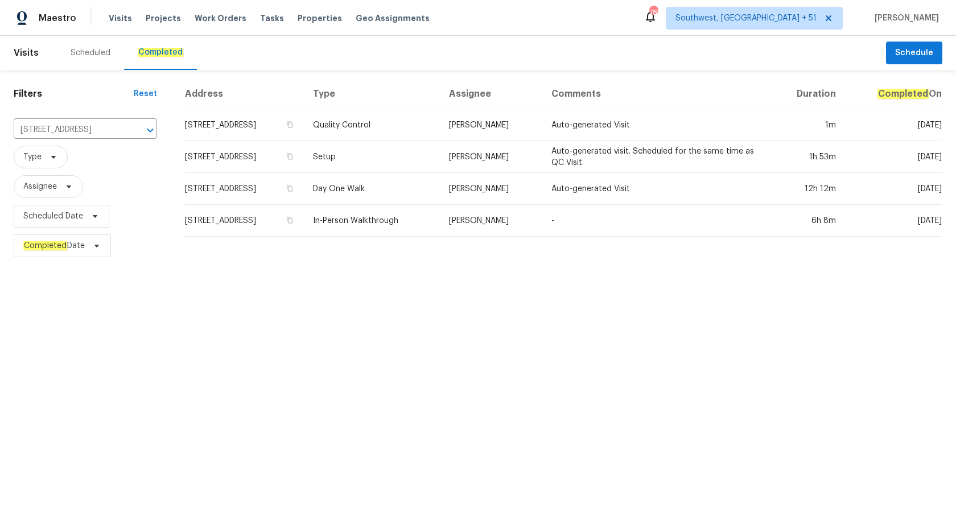
click at [476, 242] on div "Address Type Assignee Comments Duration Completed On [STREET_ADDRESS] Quality C…" at bounding box center [563, 170] width 785 height 182
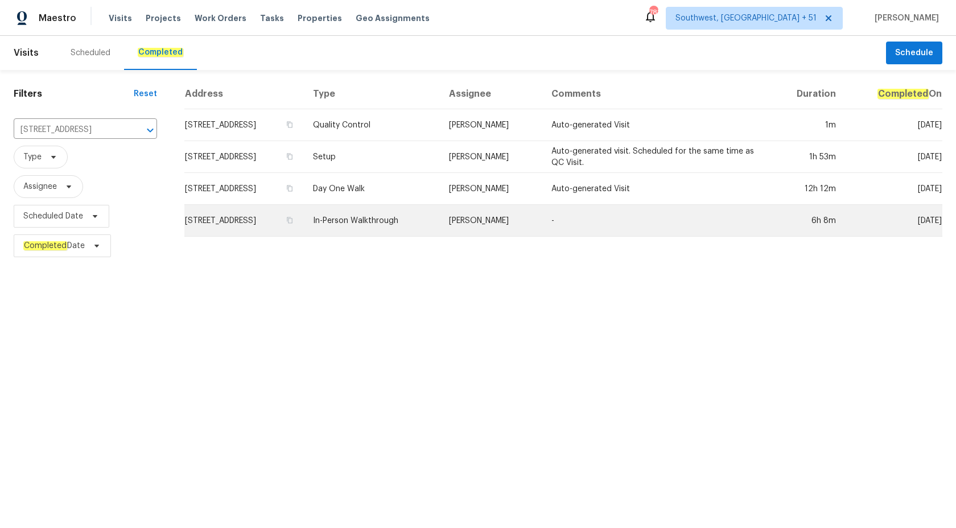
drag, startPoint x: 476, startPoint y: 239, endPoint x: 477, endPoint y: 215, distance: 24.5
click at [476, 238] on div "Address Type Assignee Comments Duration Completed On [STREET_ADDRESS] Quality C…" at bounding box center [563, 170] width 785 height 182
click at [440, 213] on td "In-Person Walkthrough" at bounding box center [372, 221] width 136 height 32
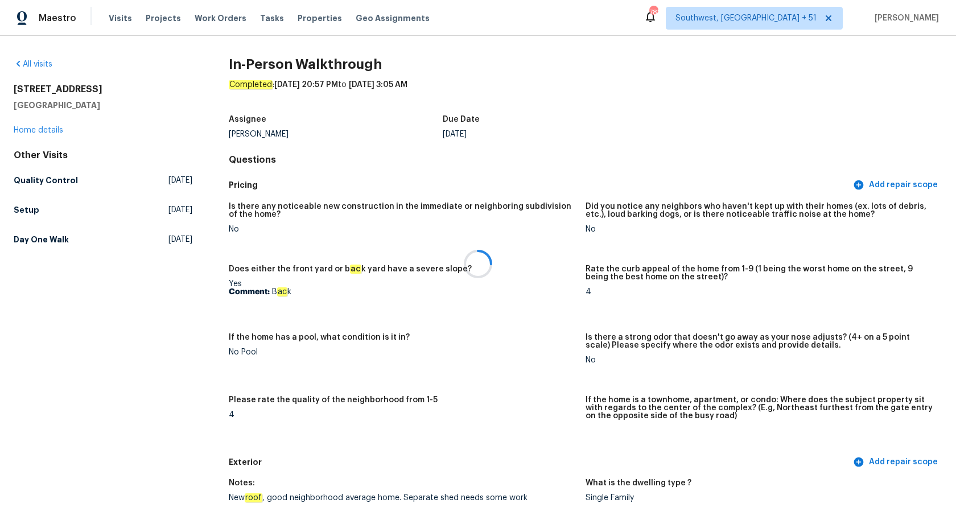
click at [27, 121] on div at bounding box center [478, 264] width 956 height 528
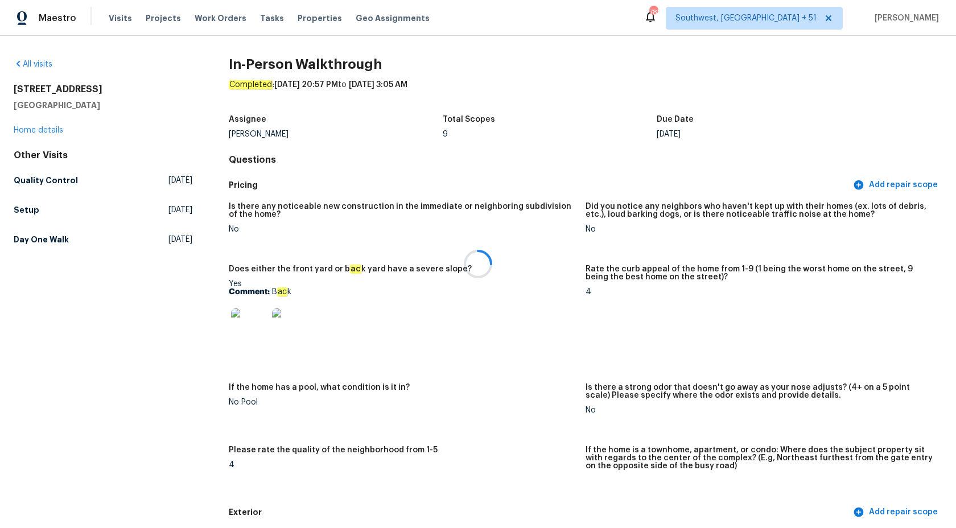
click at [27, 126] on div at bounding box center [478, 264] width 956 height 528
click at [27, 129] on div at bounding box center [478, 264] width 956 height 528
click at [27, 129] on link "Home details" at bounding box center [39, 130] width 50 height 8
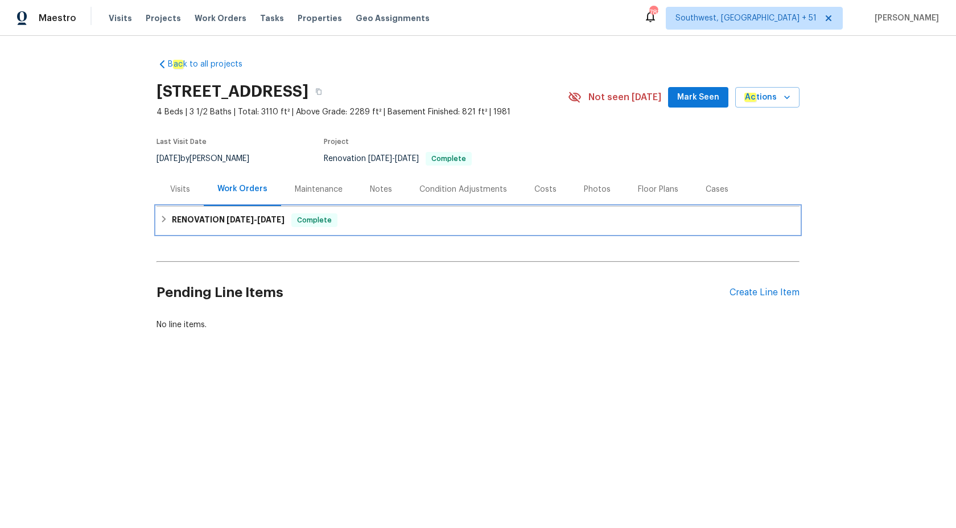
click at [242, 224] on h6 "RENOVATION 8/18/25 - 8/30/25" at bounding box center [228, 220] width 113 height 14
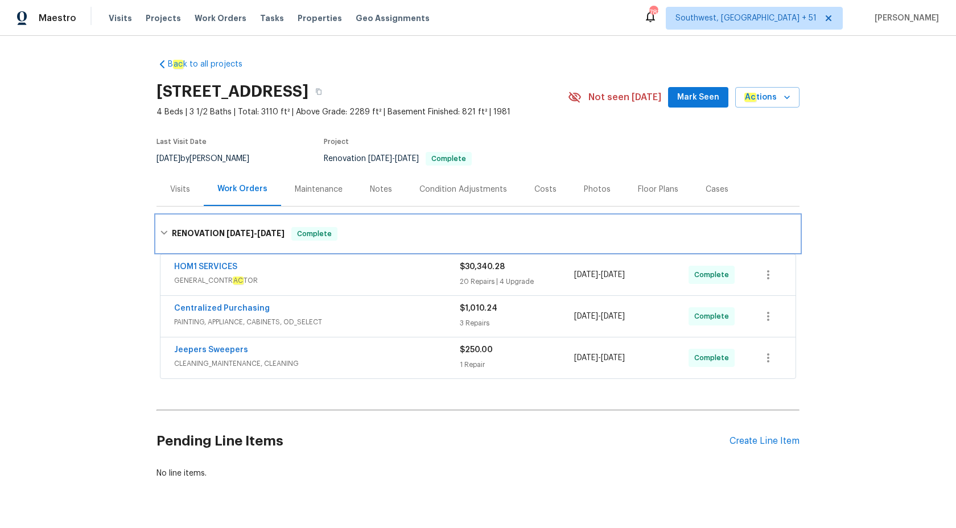
scroll to position [28, 0]
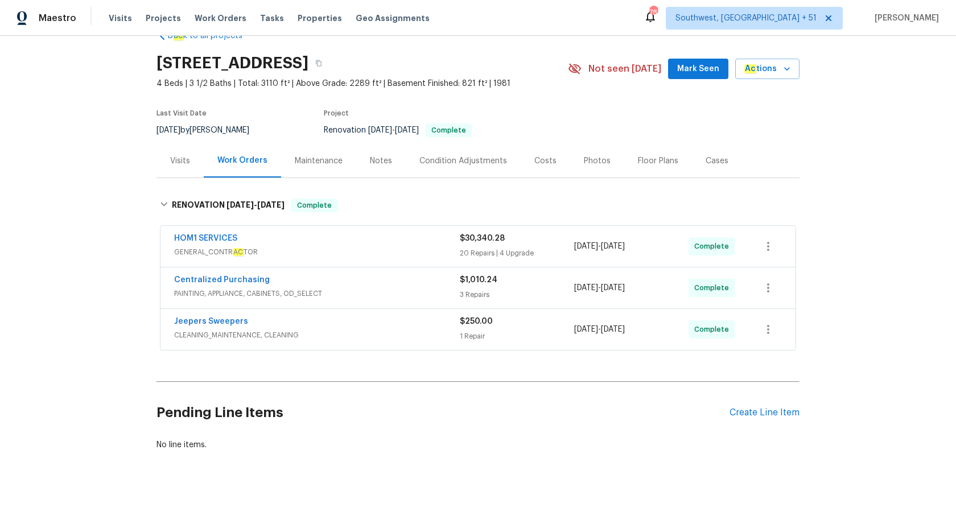
click at [378, 262] on div "HOM1 SERVICES GENERAL_CONTR AC TOR $30,340.28 20 Repairs | 4 Upgrade 8/18/2025 …" at bounding box center [478, 246] width 635 height 41
click at [389, 245] on div "HOM1 SERVICES" at bounding box center [317, 240] width 286 height 14
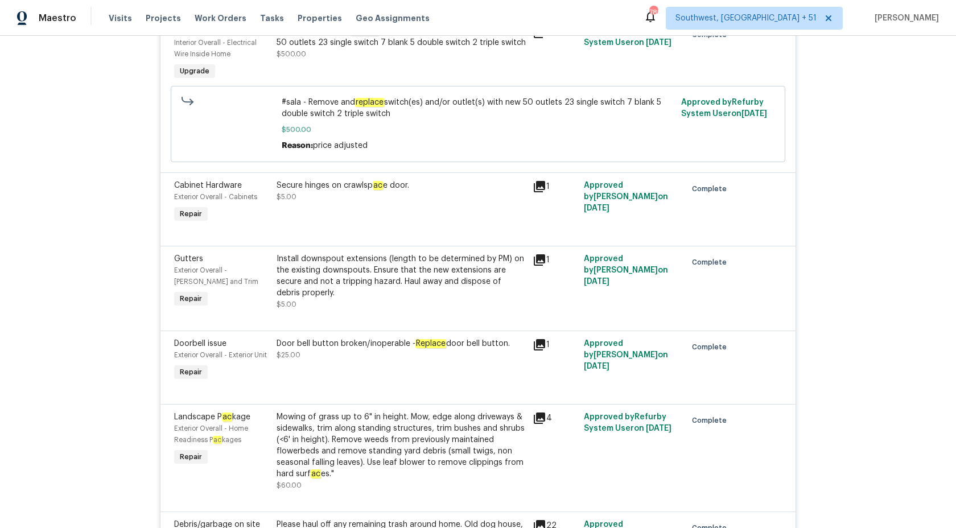
scroll to position [0, 0]
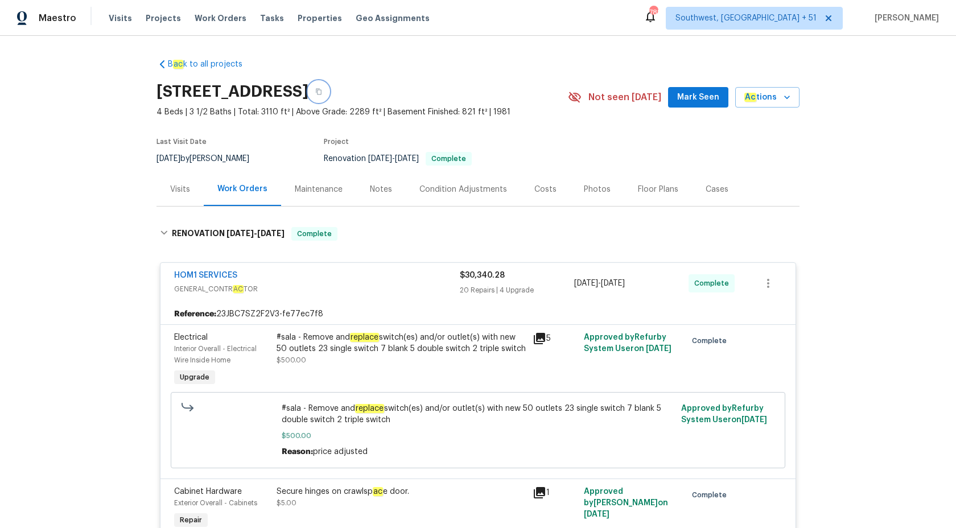
click at [322, 91] on icon "button" at bounding box center [319, 92] width 6 height 6
click at [55, 15] on span "Maestro" at bounding box center [58, 18] width 38 height 11
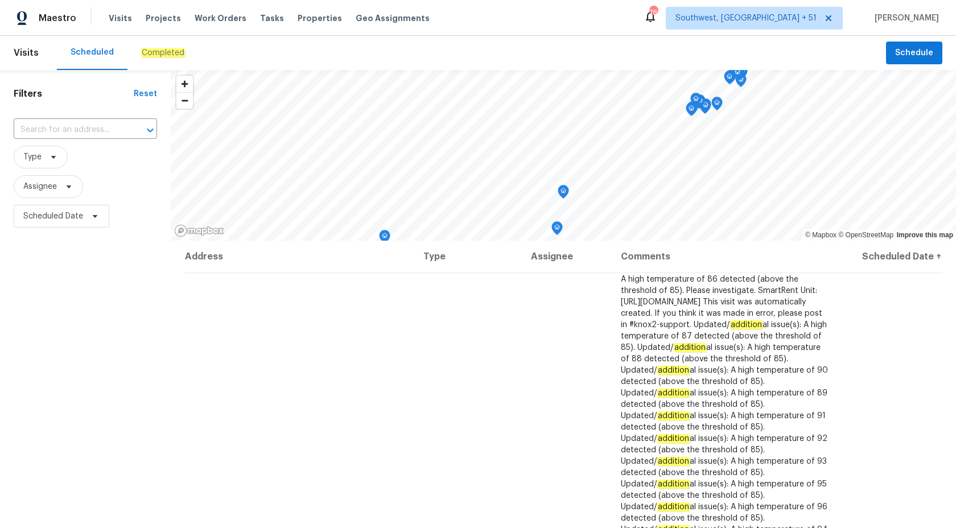
click at [150, 51] on em "Completed" at bounding box center [163, 52] width 44 height 9
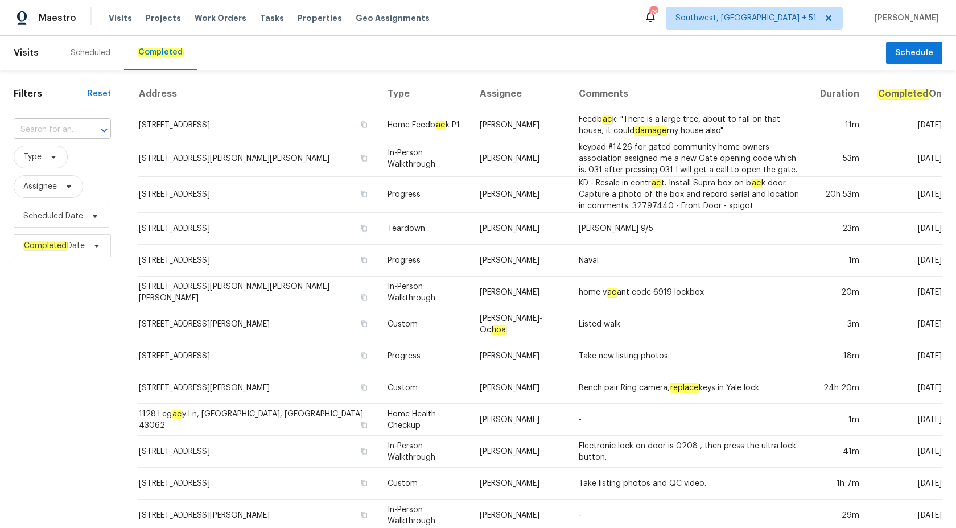
click at [47, 133] on input "text" at bounding box center [46, 130] width 65 height 18
paste input "204 Melodie Dr, Clarksville, TN 37043"
type input "204 Melodie Dr, Clarksville, TN 37043"
click at [51, 165] on li "204 Melodie Dr, Clarksville, TN 37043" at bounding box center [63, 161] width 98 height 31
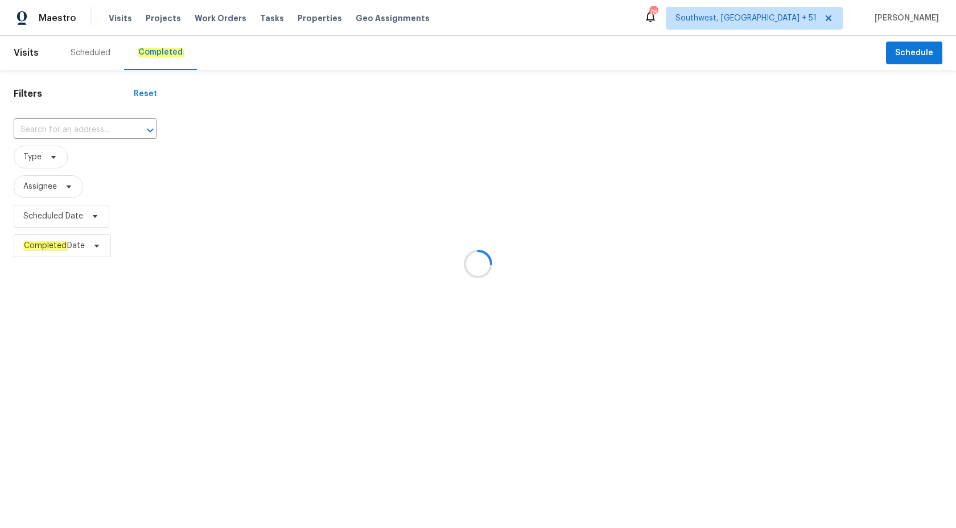
type input "204 Melodie Dr, Clarksville, TN 37043"
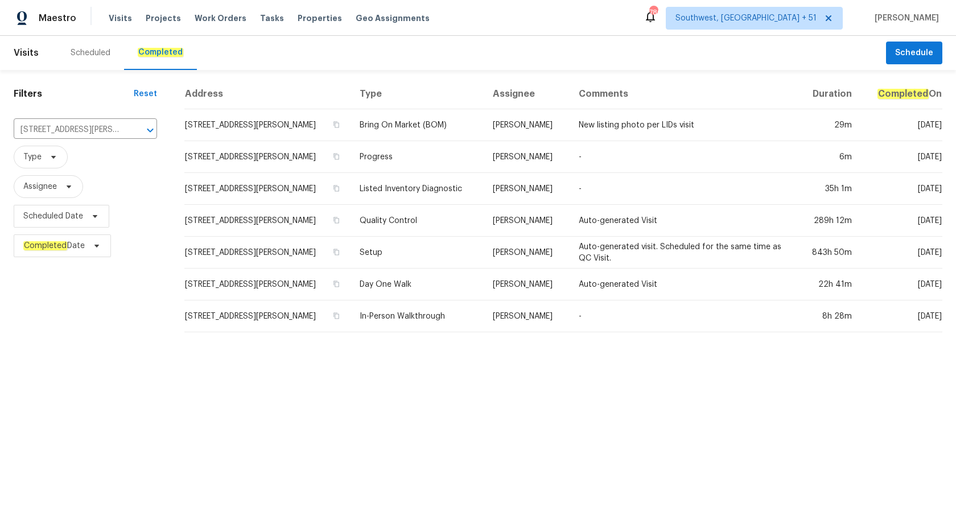
click at [487, 199] on td "Cynthia Upshaw" at bounding box center [527, 189] width 86 height 32
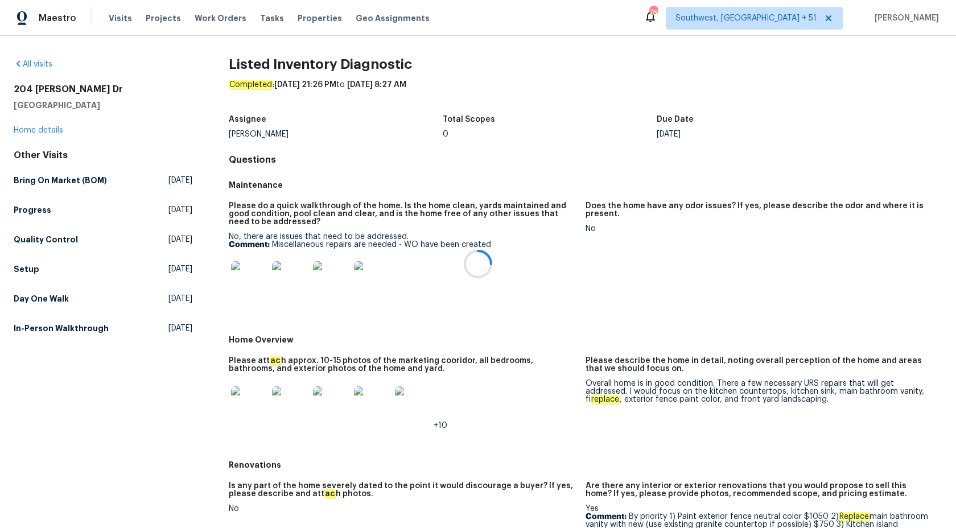
click at [35, 133] on div at bounding box center [478, 264] width 956 height 528
click at [40, 129] on link "Home details" at bounding box center [39, 130] width 50 height 8
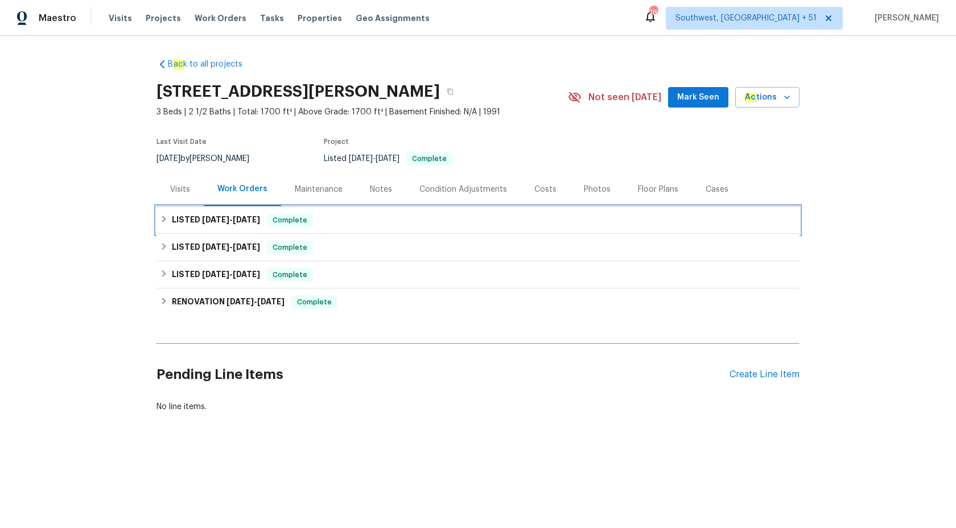
click at [211, 216] on span "8/5/25" at bounding box center [215, 220] width 27 height 8
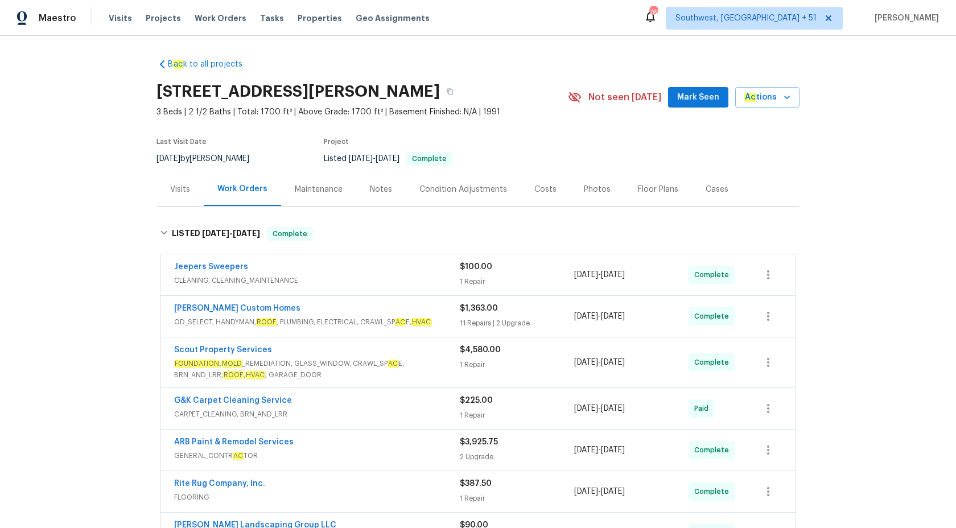
click at [36, 20] on div "Maestro" at bounding box center [38, 18] width 76 height 23
